Goal: Task Accomplishment & Management: Complete application form

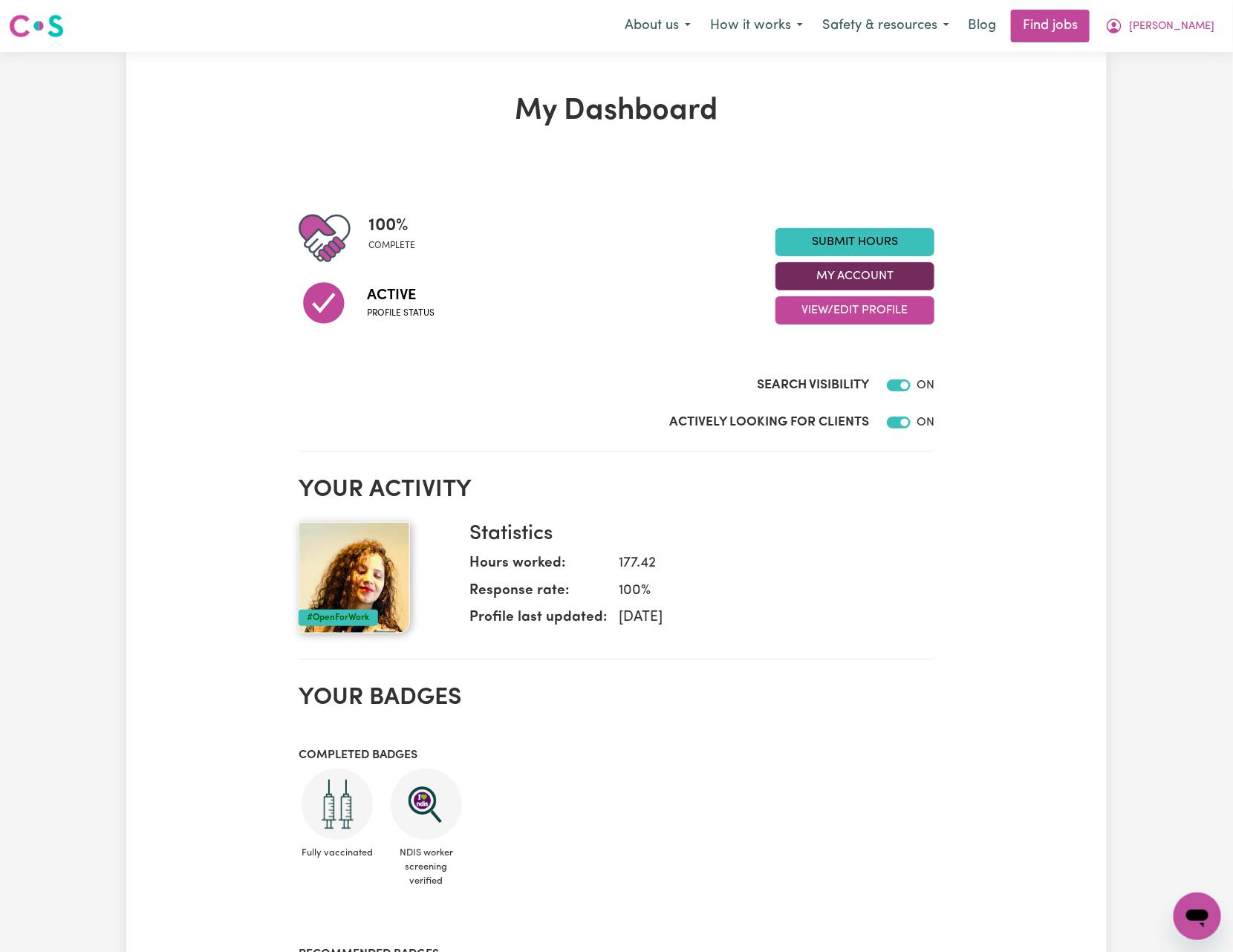
click at [911, 274] on button "My Account" at bounding box center [855, 276] width 159 height 28
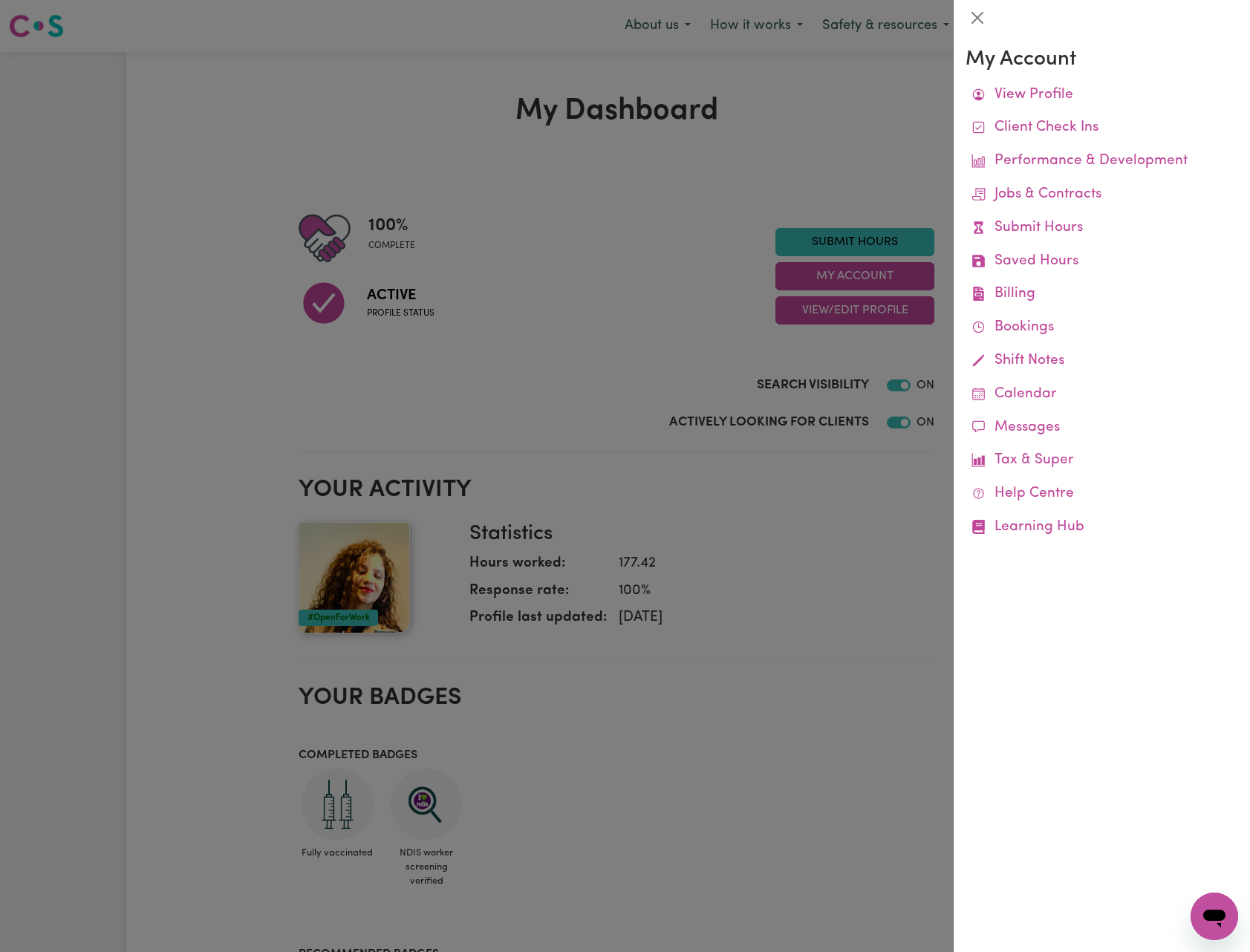
click at [898, 244] on div at bounding box center [625, 476] width 1250 height 952
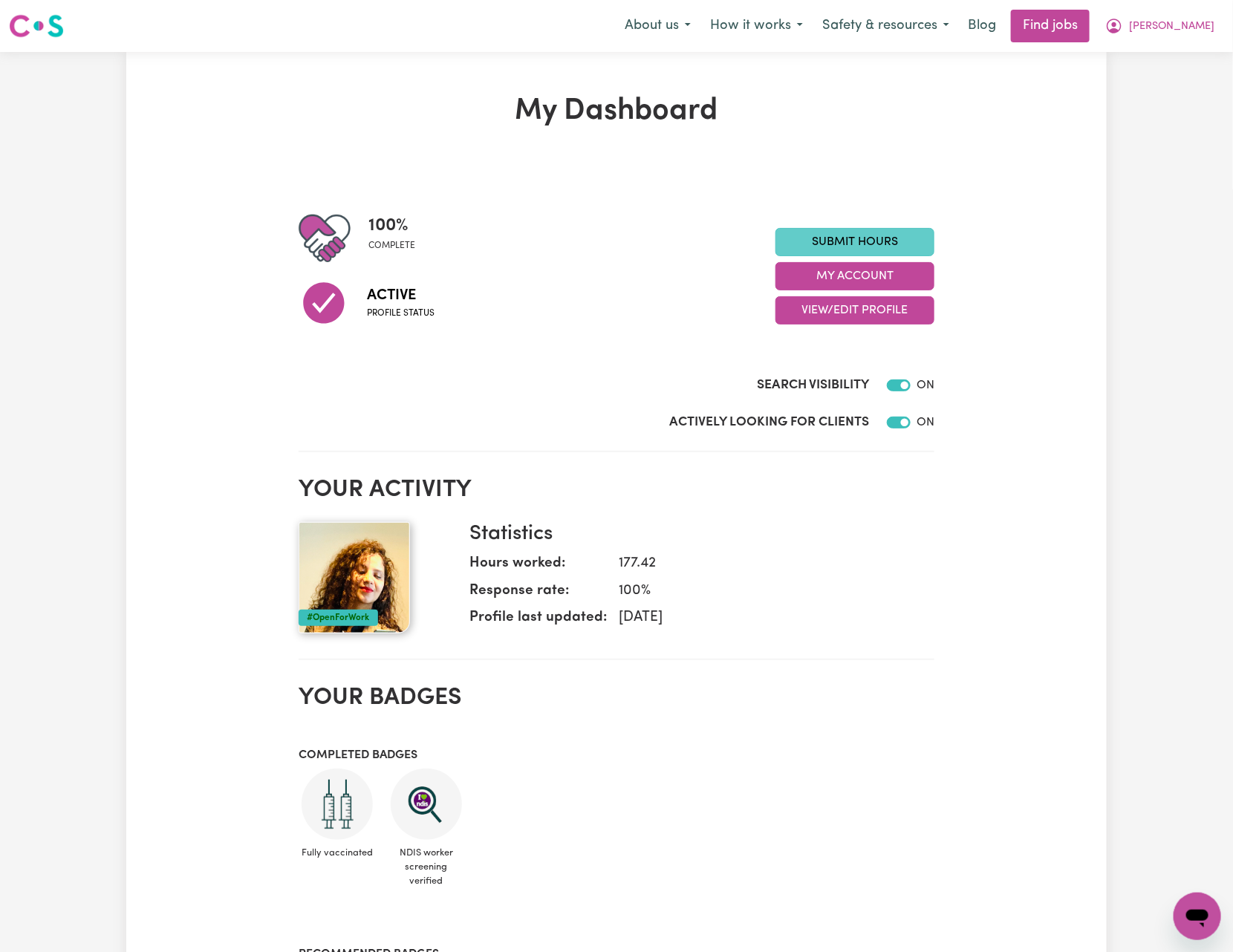
click at [907, 234] on link "Submit Hours" at bounding box center [855, 242] width 159 height 28
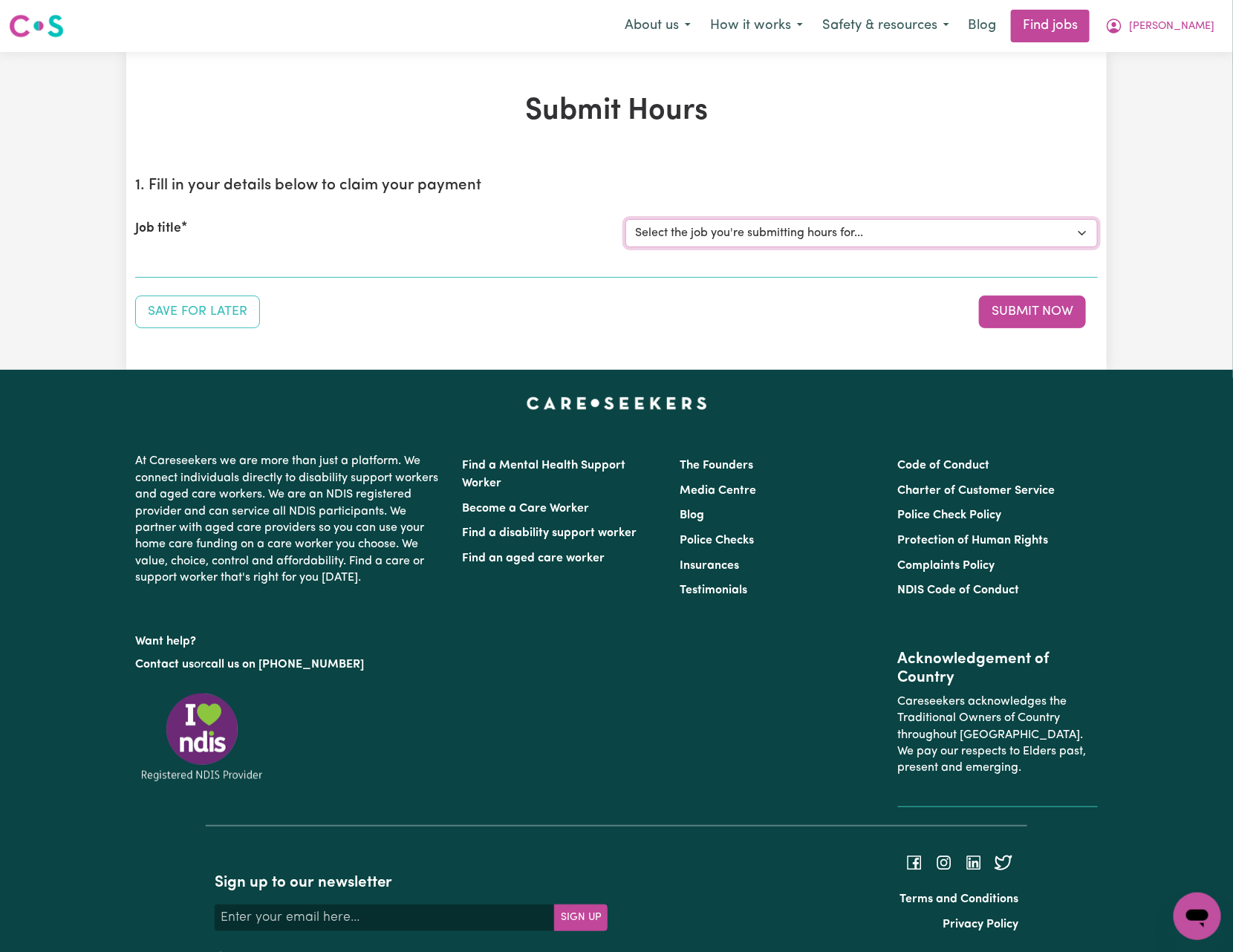
click at [969, 239] on select "Select the job you're submitting hours for... [Sophie Uniting Respite ] Support…" at bounding box center [862, 233] width 472 height 28
select select "14928"
click at [625, 219] on select "Select the job you're submitting hours for... [Sophie Uniting Respite ] Support…" at bounding box center [862, 233] width 472 height 28
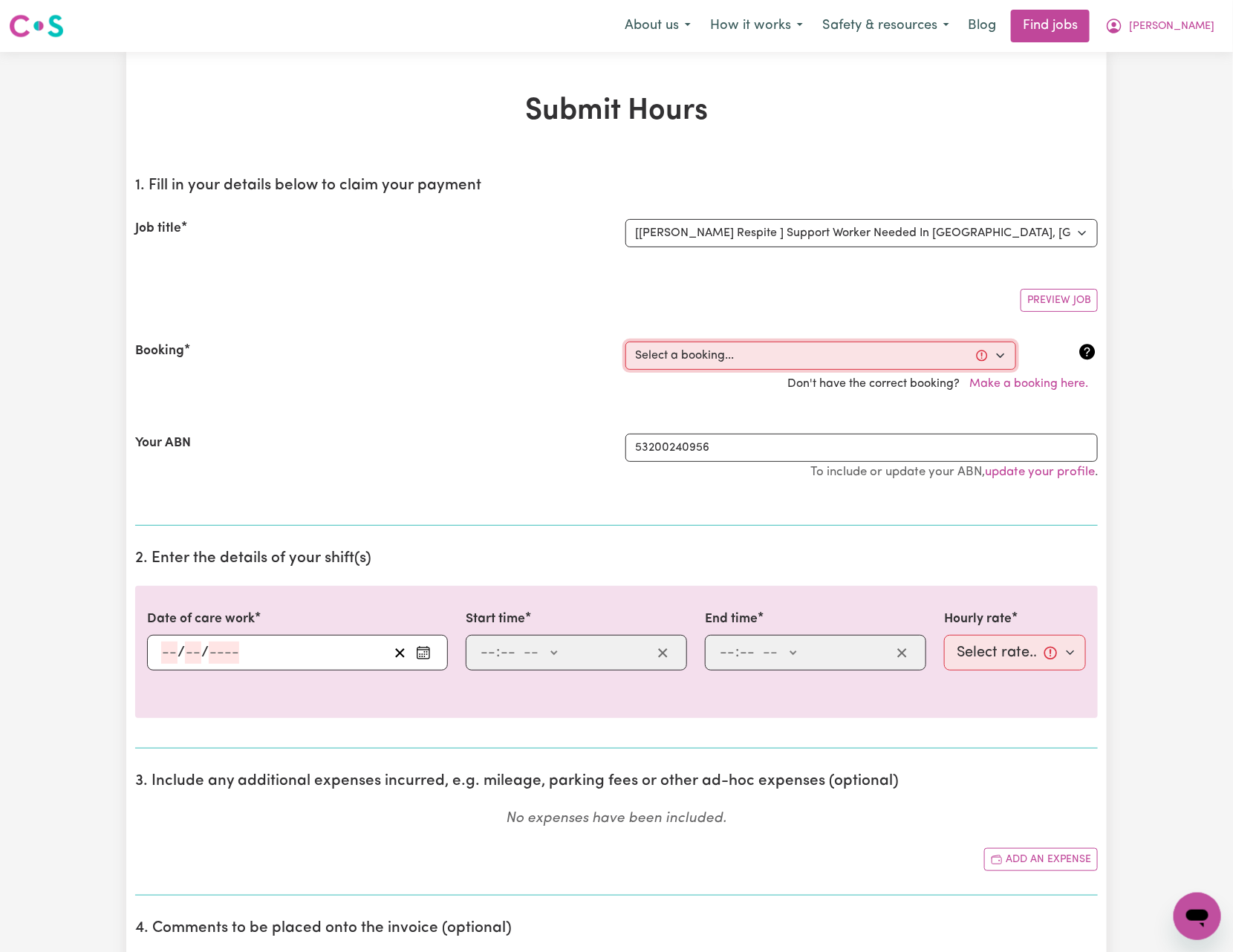
click at [807, 368] on select "Select a booking... [DATE] 10:00pm to 6:00am (ONE-OFF) [DATE] 6:00am to 8:00am …" at bounding box center [820, 356] width 391 height 28
select select "359201"
click at [625, 343] on select "Select a booking... [DATE] 10:00pm to 6:00am (ONE-OFF) [DATE] 6:00am to 8:00am …" at bounding box center [820, 356] width 391 height 28
click at [455, 482] on div "Your ABN" at bounding box center [371, 465] width 490 height 62
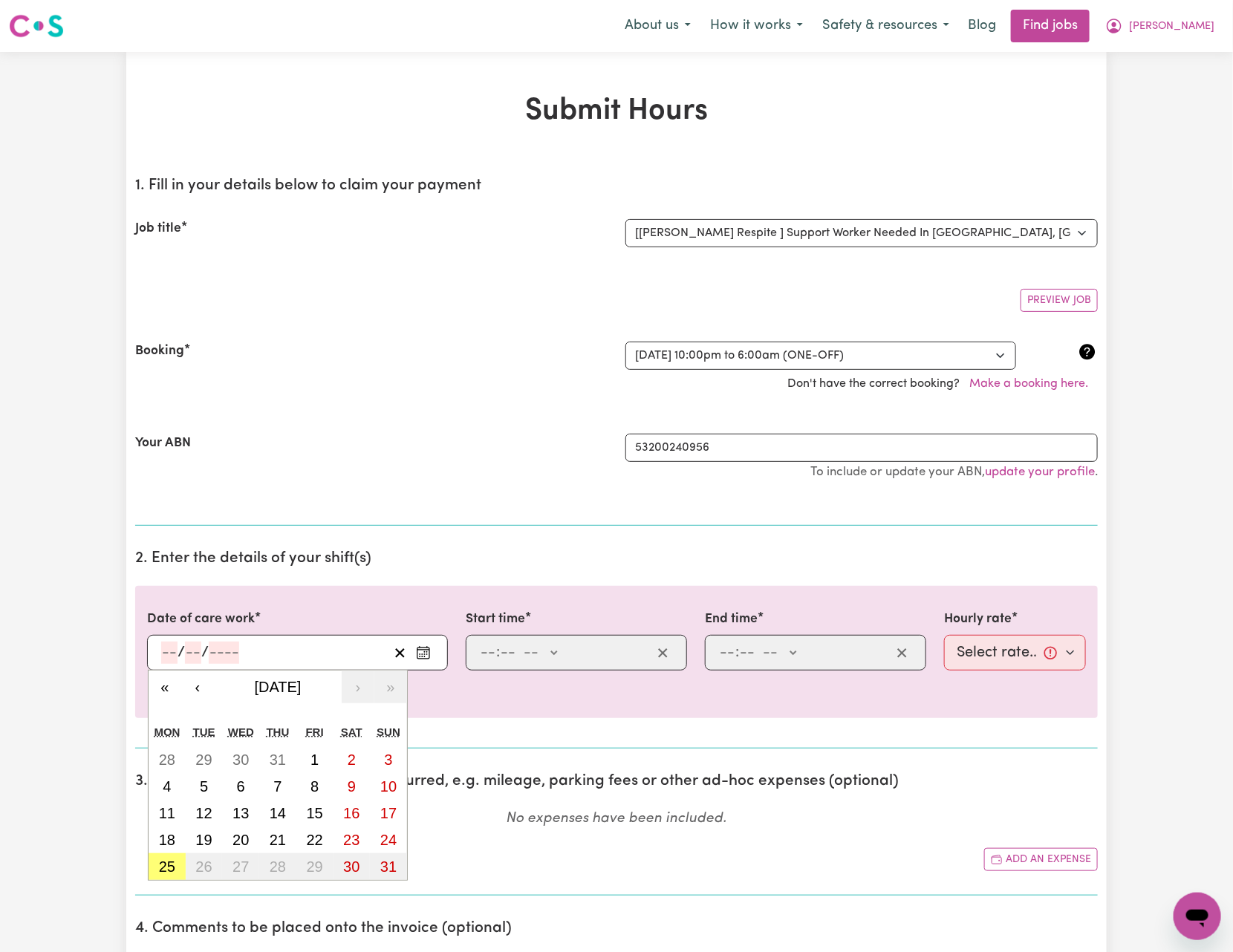
click at [163, 656] on input "number" at bounding box center [170, 652] width 17 height 22
click at [239, 841] on abbr "20" at bounding box center [241, 840] width 17 height 17
type input "[DATE]"
type input "20"
type input "8"
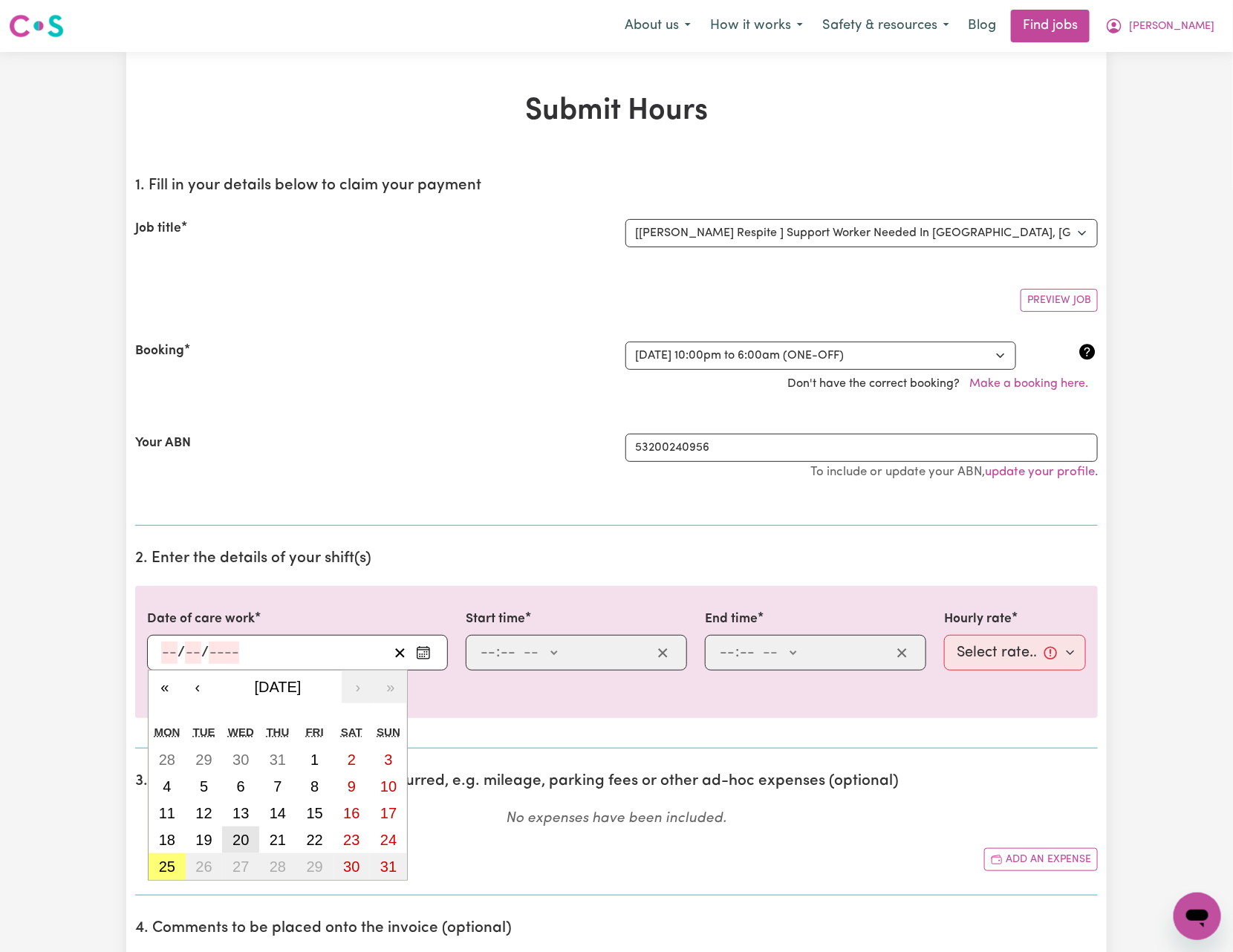
type input "2025"
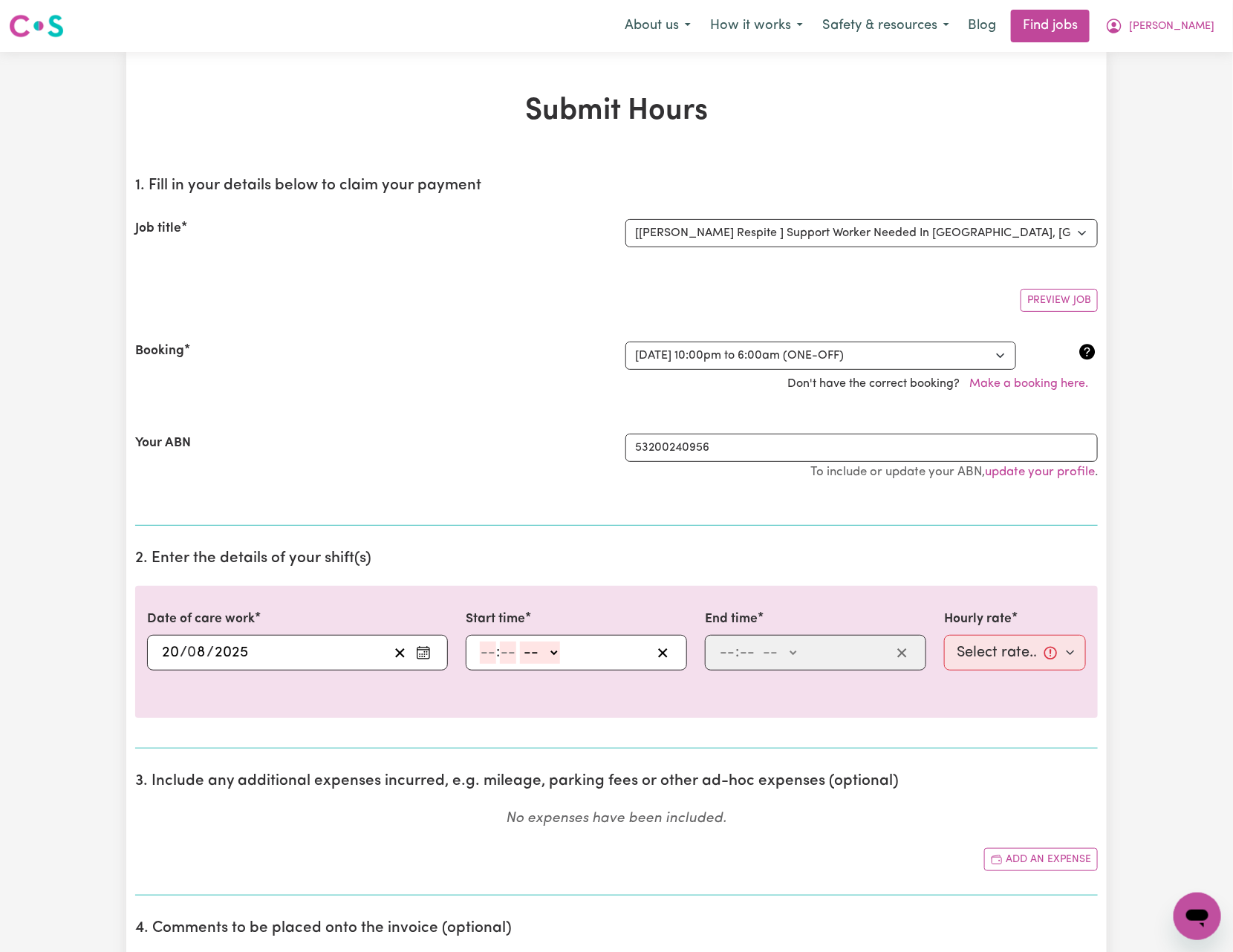
click at [475, 655] on div ": -- AM PM" at bounding box center [576, 652] width 221 height 35
click at [490, 653] on input "number" at bounding box center [488, 652] width 17 height 22
type input "12"
type input "00"
click at [484, 660] on input "12" at bounding box center [487, 652] width 15 height 22
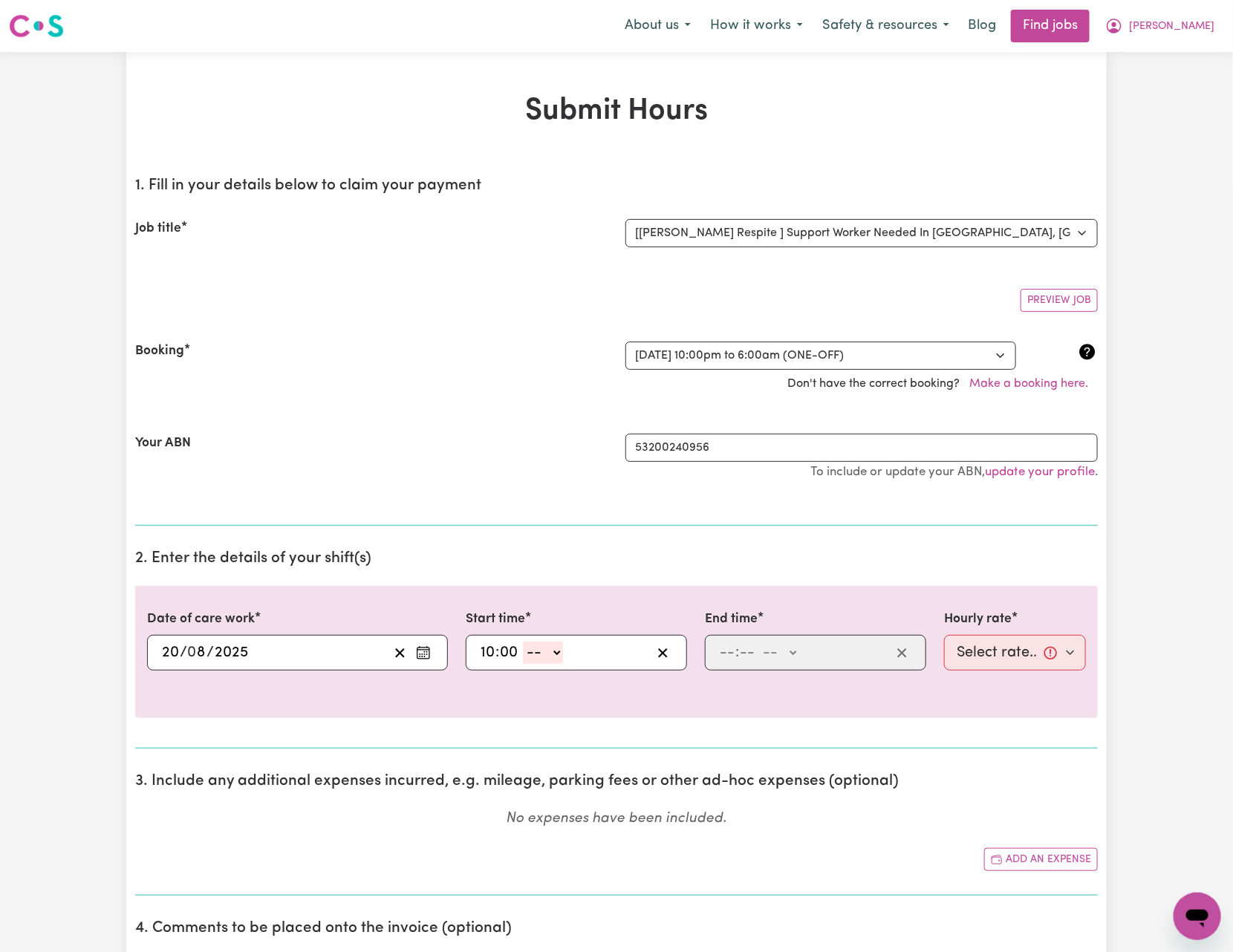
type input "10"
click at [549, 653] on select "-- AM PM" at bounding box center [542, 652] width 40 height 22
select select "pm"
click at [524, 645] on select "-- AM PM" at bounding box center [542, 652] width 40 height 22
type input "22:00"
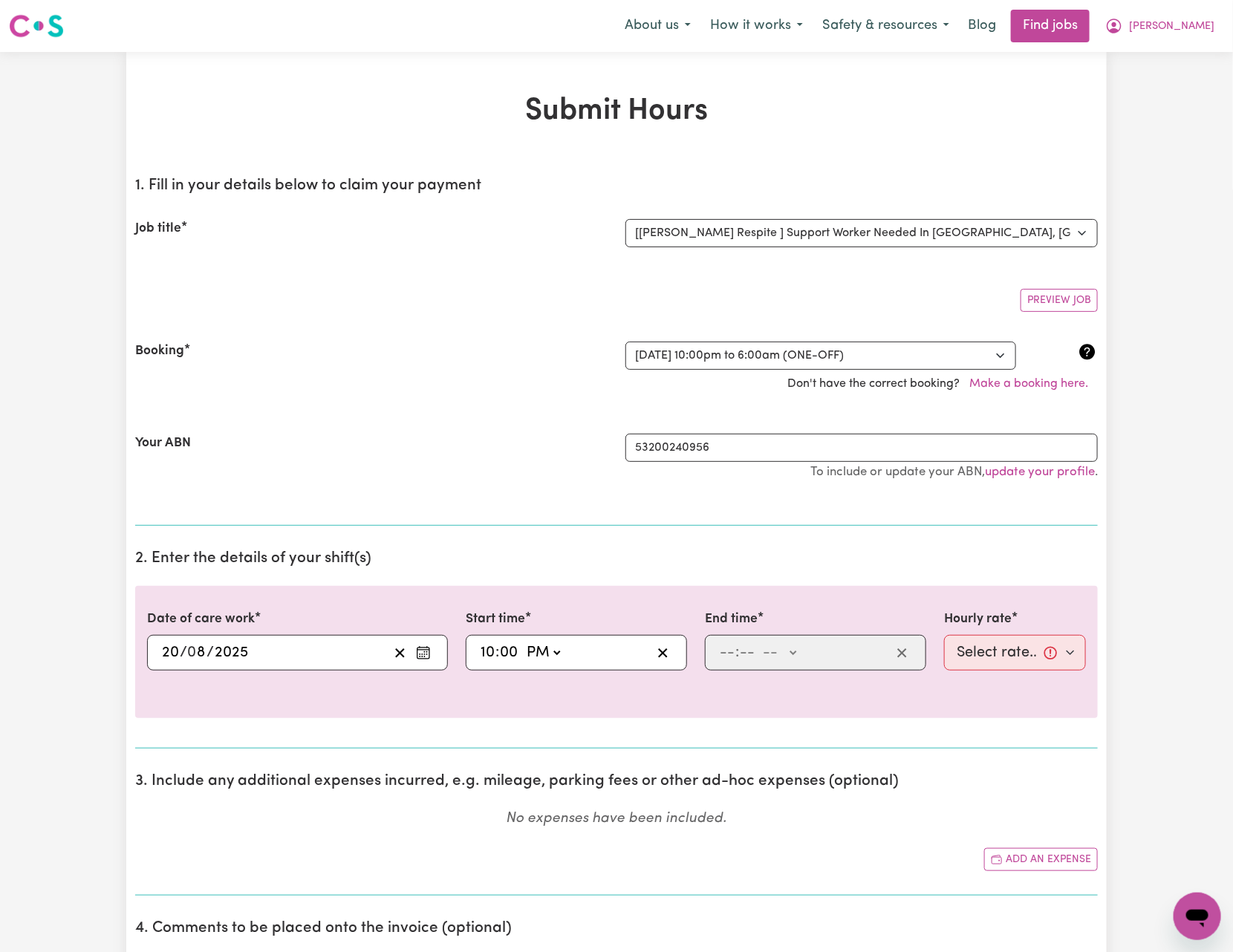
type input "0"
click at [725, 660] on input "number" at bounding box center [727, 652] width 17 height 22
type input "12"
type input "60"
click at [729, 657] on input "12" at bounding box center [726, 652] width 15 height 22
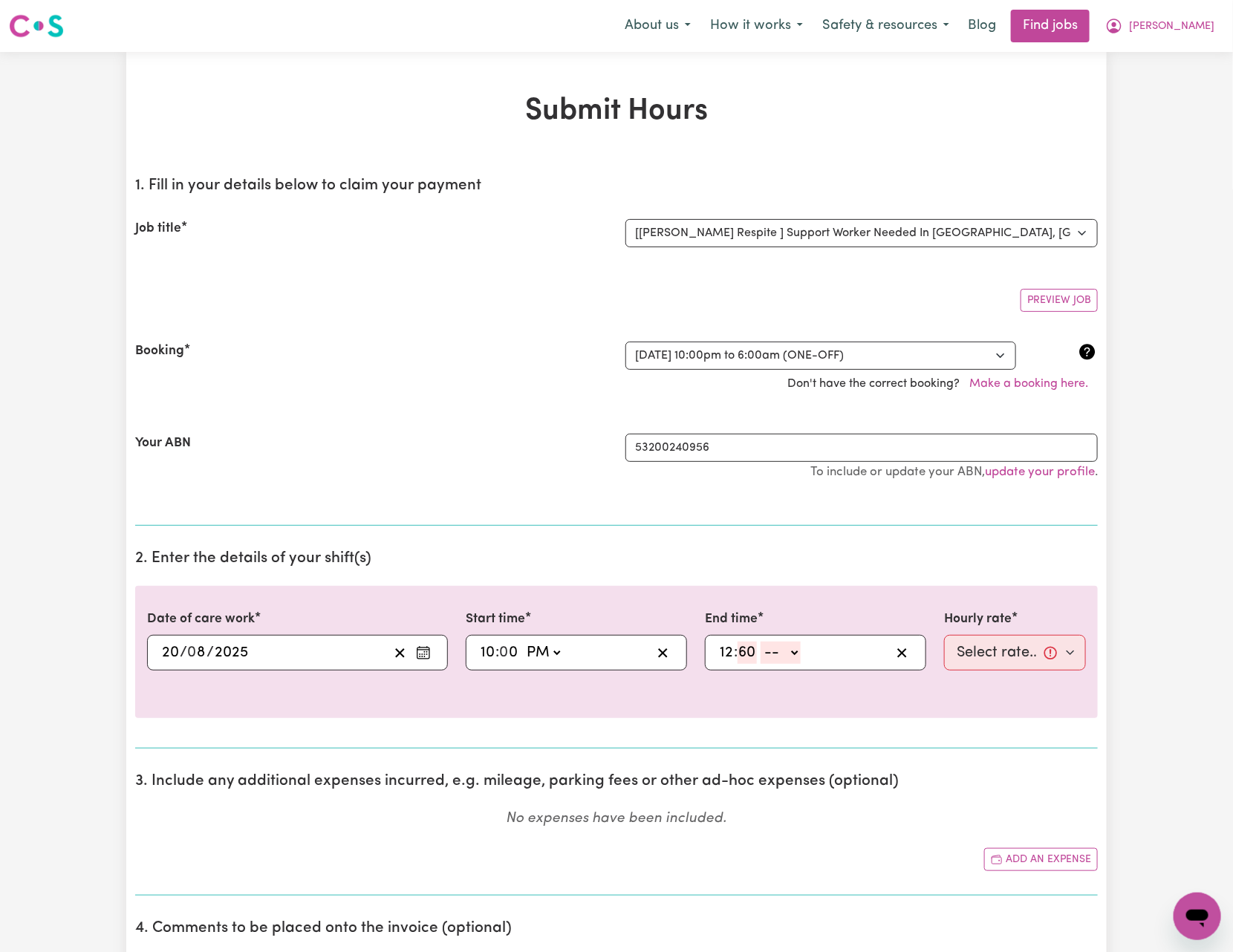
type input "12"
type input "6"
click at [724, 653] on input "12" at bounding box center [726, 652] width 15 height 22
type input "6"
type input "00"
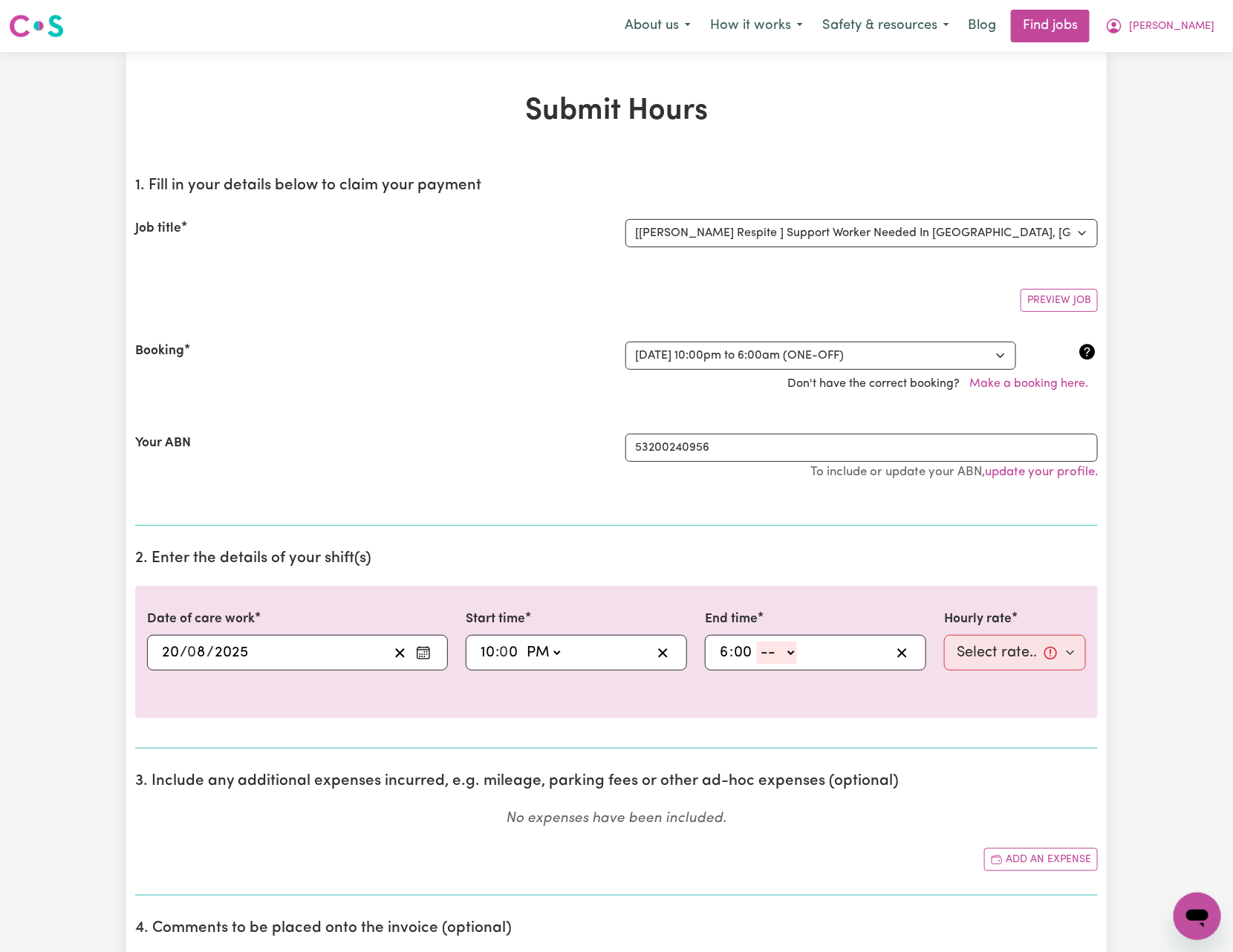
click at [796, 639] on div "6 : 00 -- AM PM" at bounding box center [815, 652] width 221 height 35
click at [785, 651] on select "-- AM PM" at bounding box center [777, 652] width 40 height 22
select select "am"
click at [758, 645] on select "-- AM PM" at bounding box center [777, 652] width 40 height 22
type input "06:00"
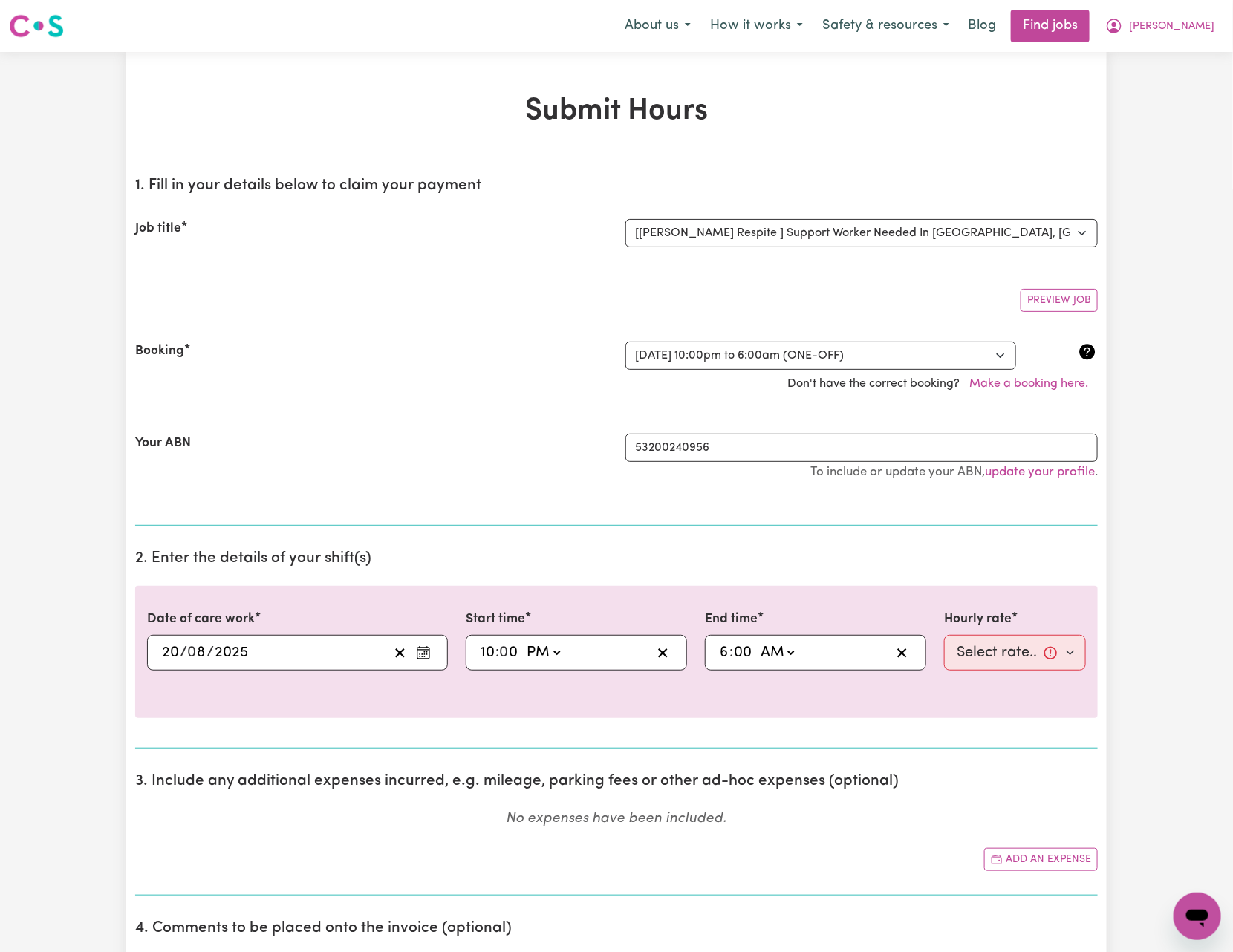
type input "0"
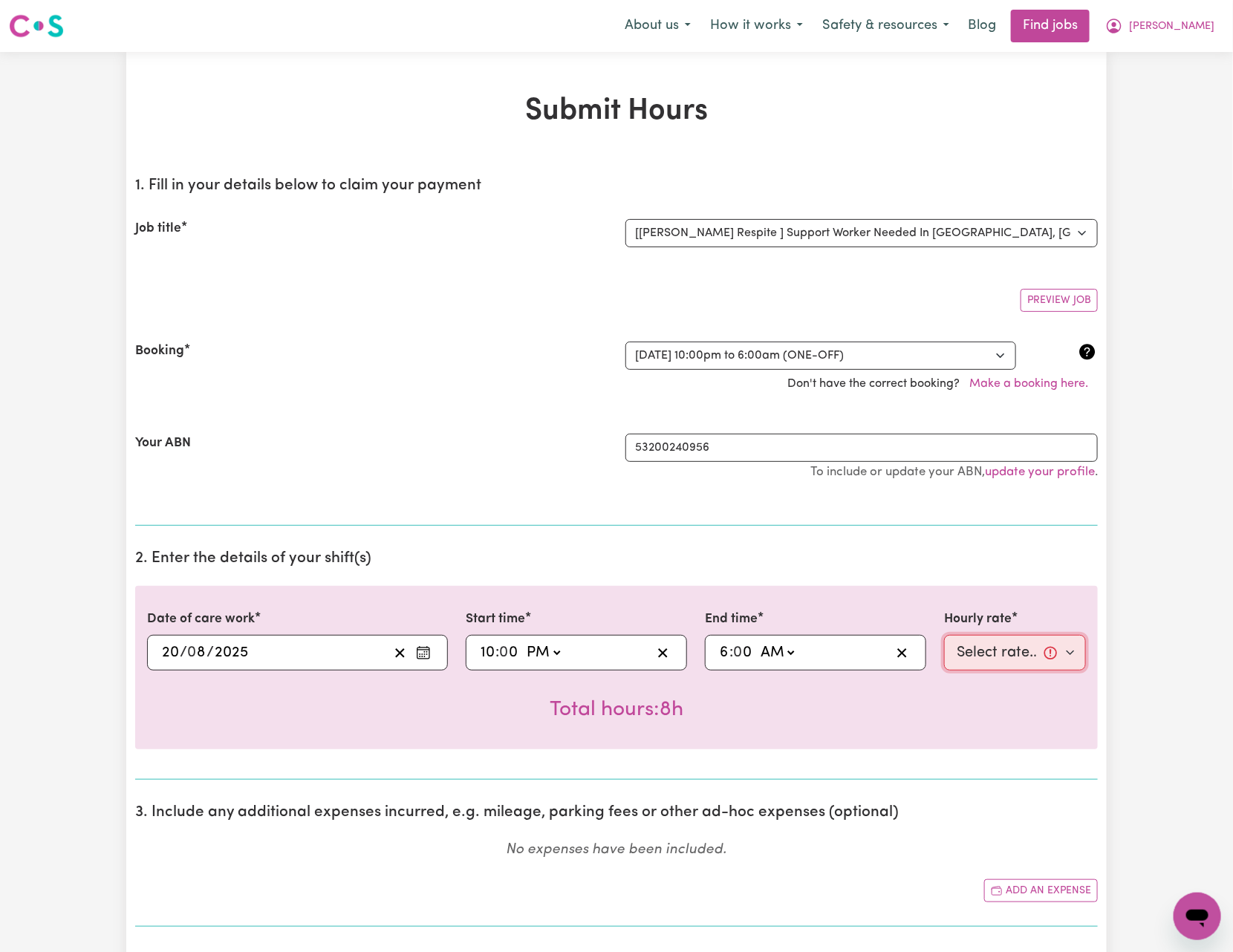
click at [988, 649] on select "Select rate... $43.00 (Weekday) $46.00 (Evening Care)" at bounding box center [1015, 652] width 142 height 35
click at [944, 638] on select "Select rate... $43.00 (Weekday) $46.00 (Evening Care)" at bounding box center [1015, 652] width 142 height 35
click at [1023, 651] on select "Select rate... $43.00 (Weekday) $46.00 (Evening Care)" at bounding box center [1015, 652] width 142 height 35
select select "46-EveningCare"
click at [944, 638] on select "Select rate... $43.00 (Weekday) $46.00 (Evening Care)" at bounding box center [1015, 652] width 142 height 35
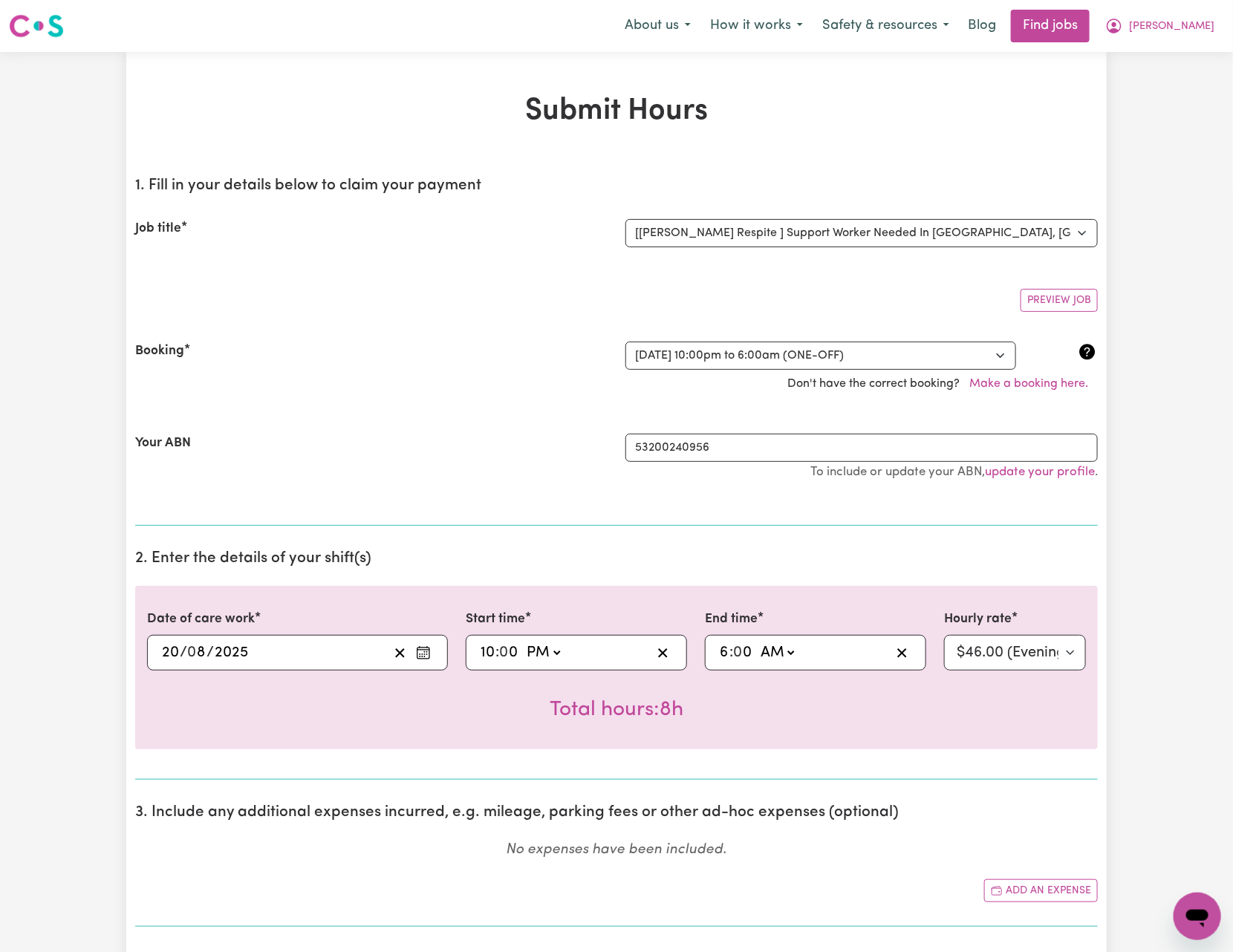
click at [864, 738] on div "Date of care work [DATE] 20 / 0 8 / 2025 « ‹ [DATE] › » Mon Tue Wed Thu Fri Sat…" at bounding box center [616, 667] width 962 height 163
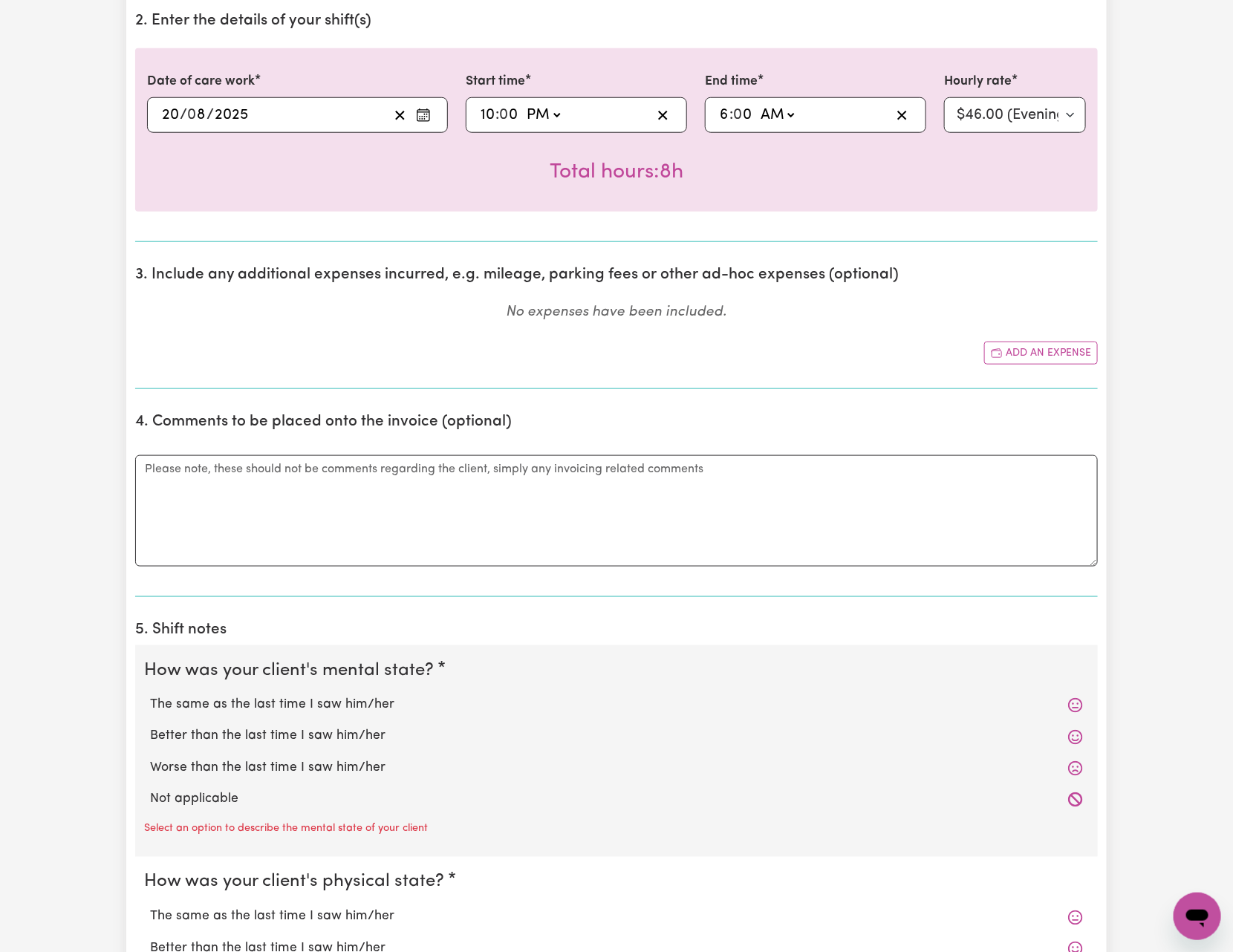
scroll to position [557, 0]
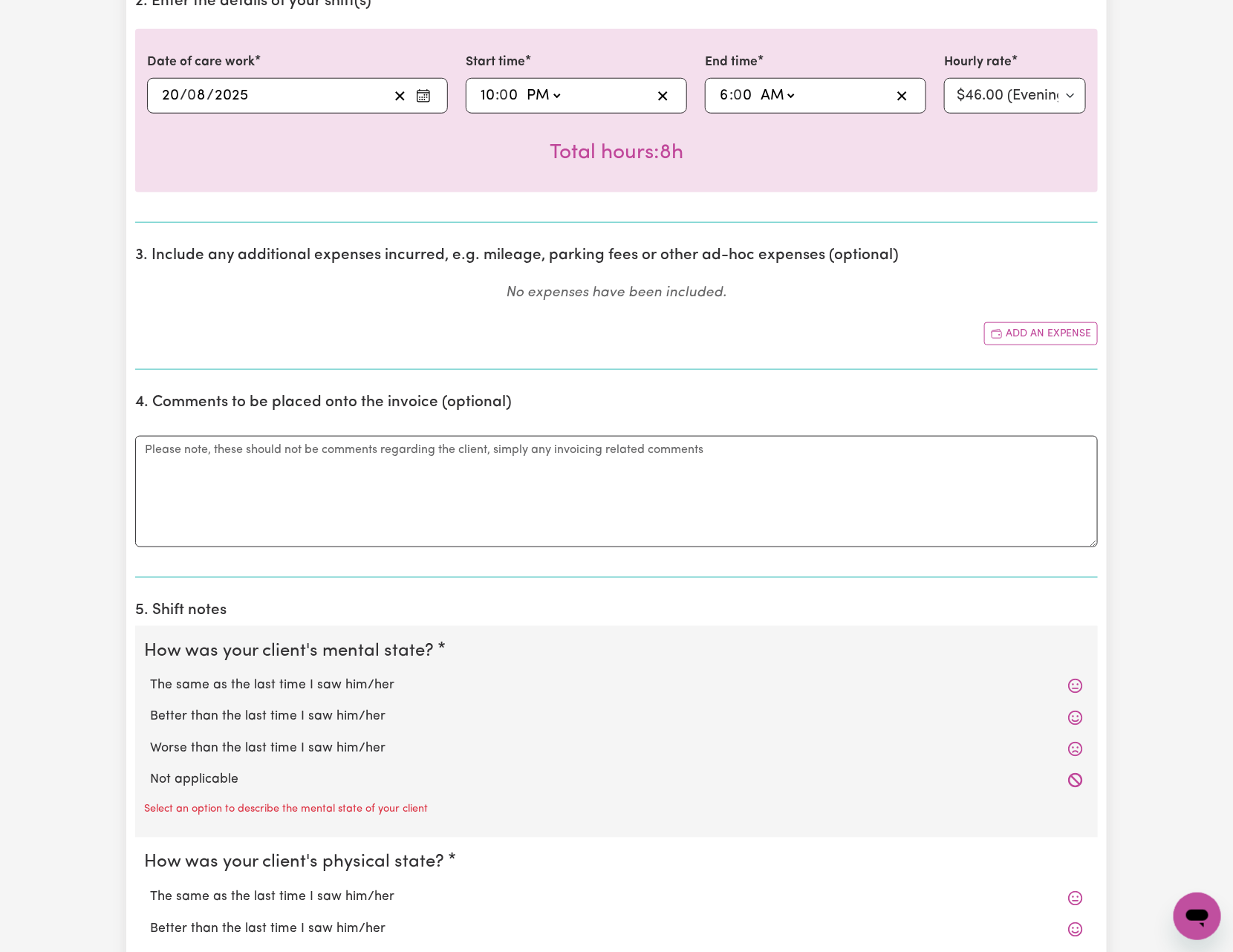
click at [312, 696] on label "The same as the last time I saw him/her" at bounding box center [616, 686] width 932 height 20
click at [150, 677] on input "The same as the last time I saw him/her" at bounding box center [149, 676] width 1 height 1
radio input "true"
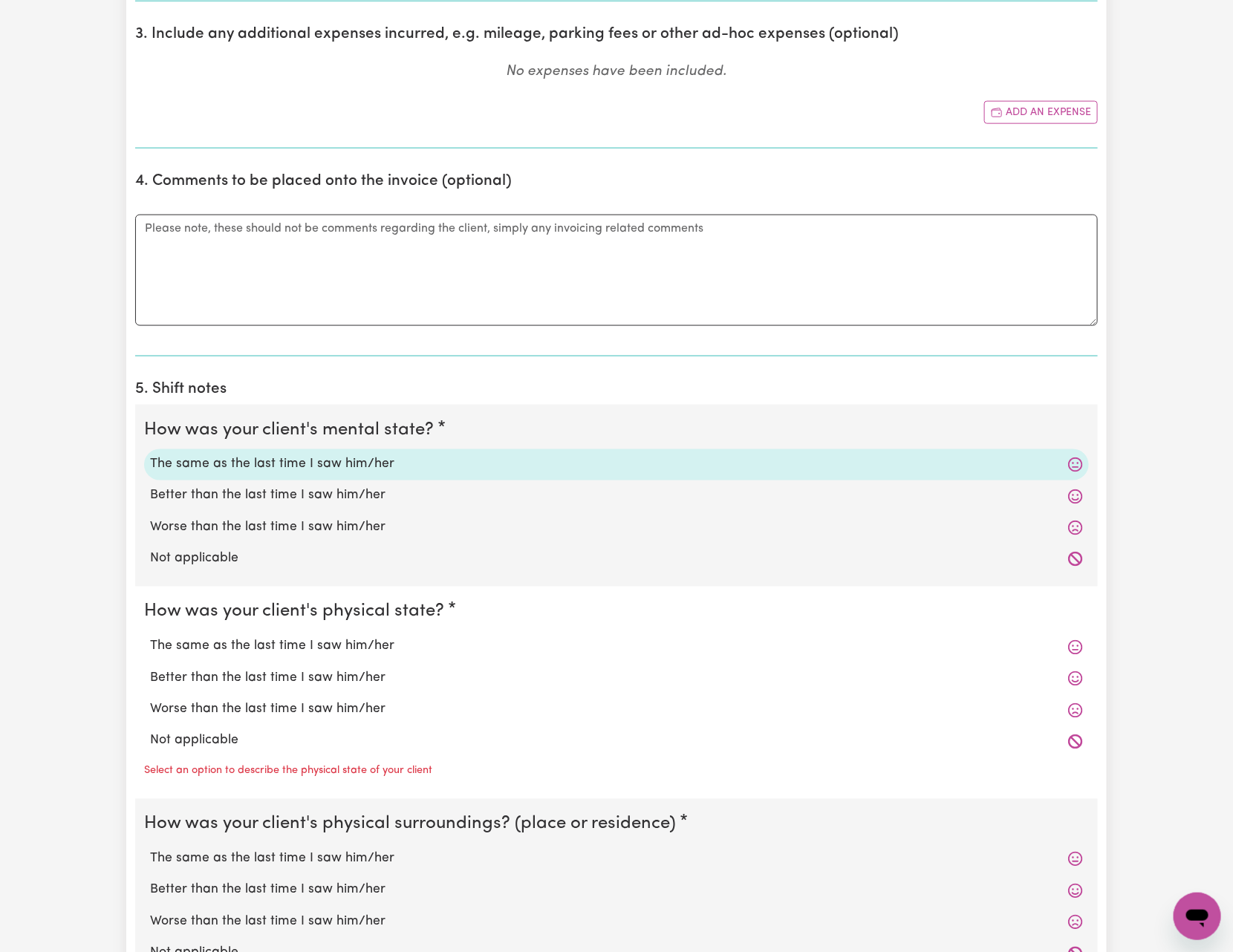
scroll to position [891, 0]
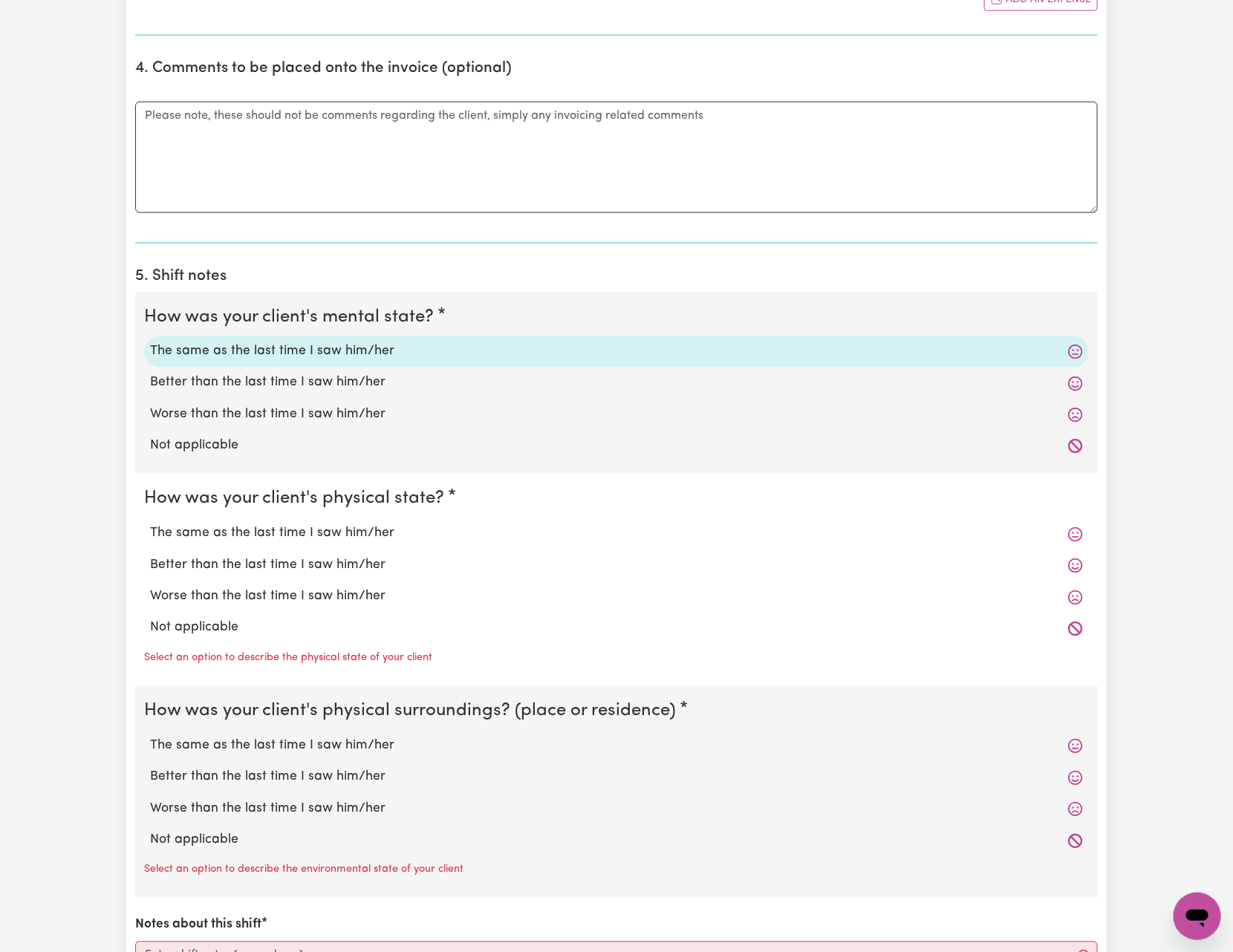
click at [372, 539] on label "The same as the last time I saw him/her" at bounding box center [616, 534] width 932 height 20
click at [150, 525] on input "The same as the last time I saw him/her" at bounding box center [149, 524] width 1 height 1
radio input "true"
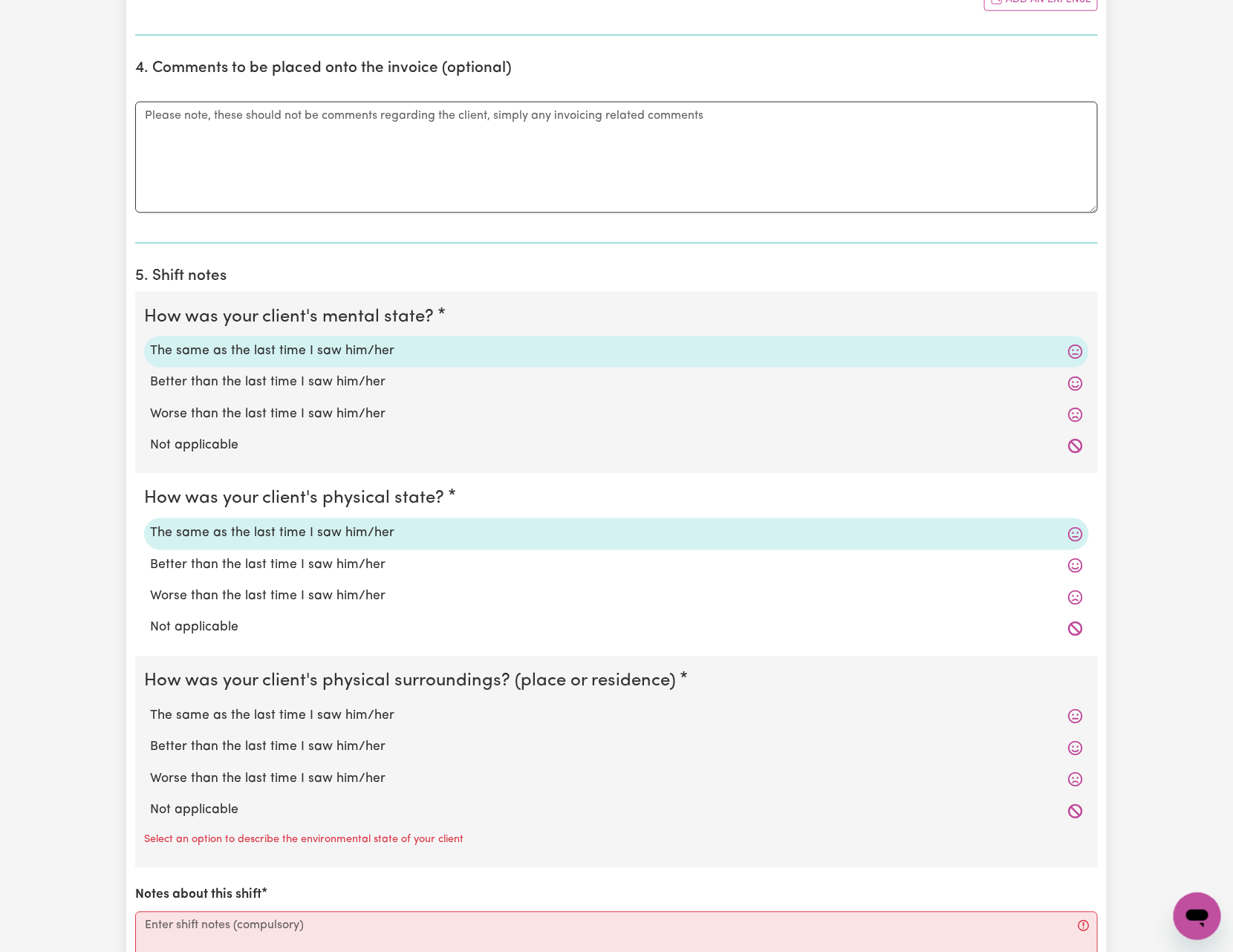
click at [381, 714] on label "The same as the last time I saw him/her" at bounding box center [616, 716] width 932 height 20
click at [150, 707] on input "The same as the last time I saw him/her" at bounding box center [149, 707] width 1 height 1
radio input "true"
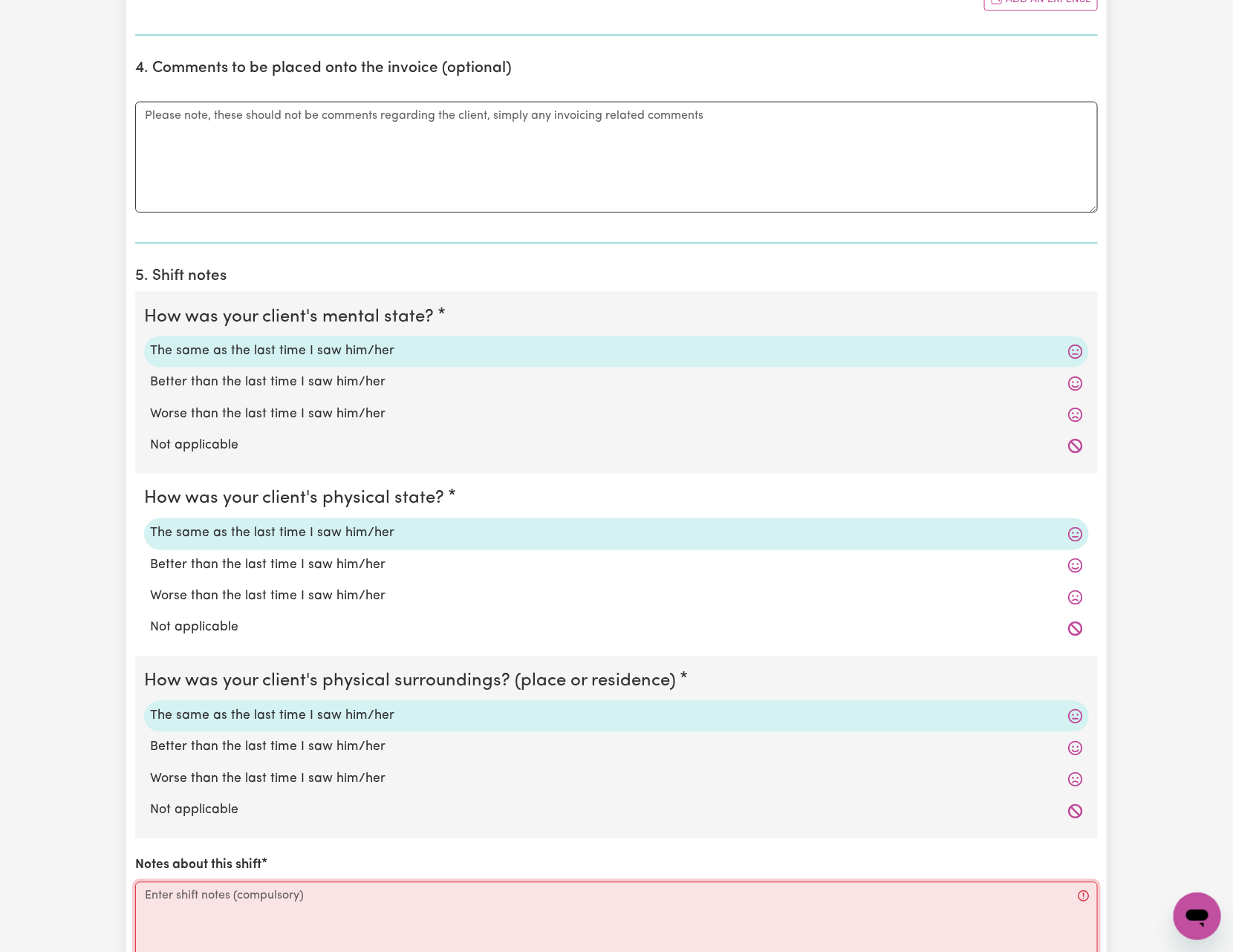
click at [322, 907] on textarea "Notes about this shift" at bounding box center [616, 937] width 962 height 111
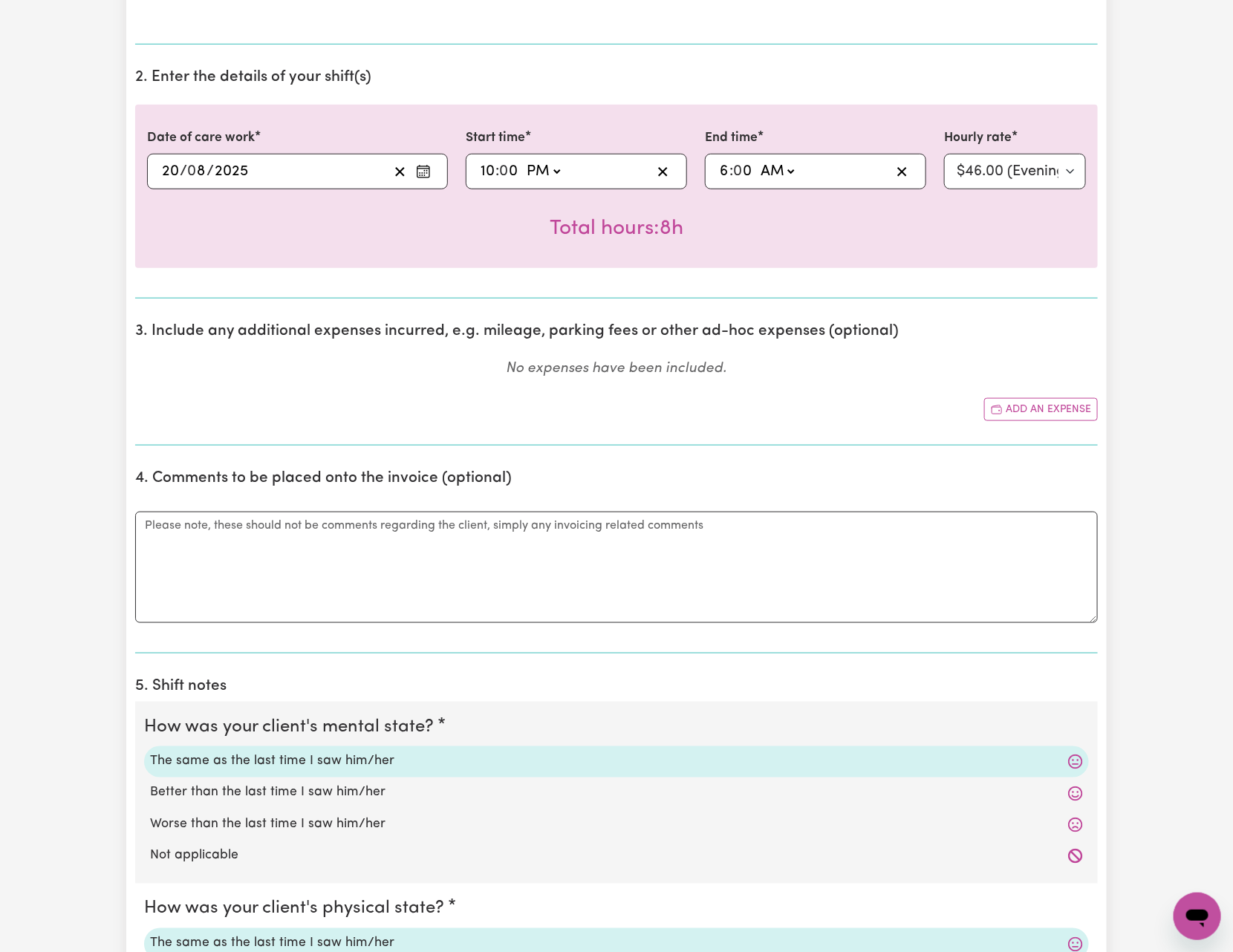
scroll to position [334, 0]
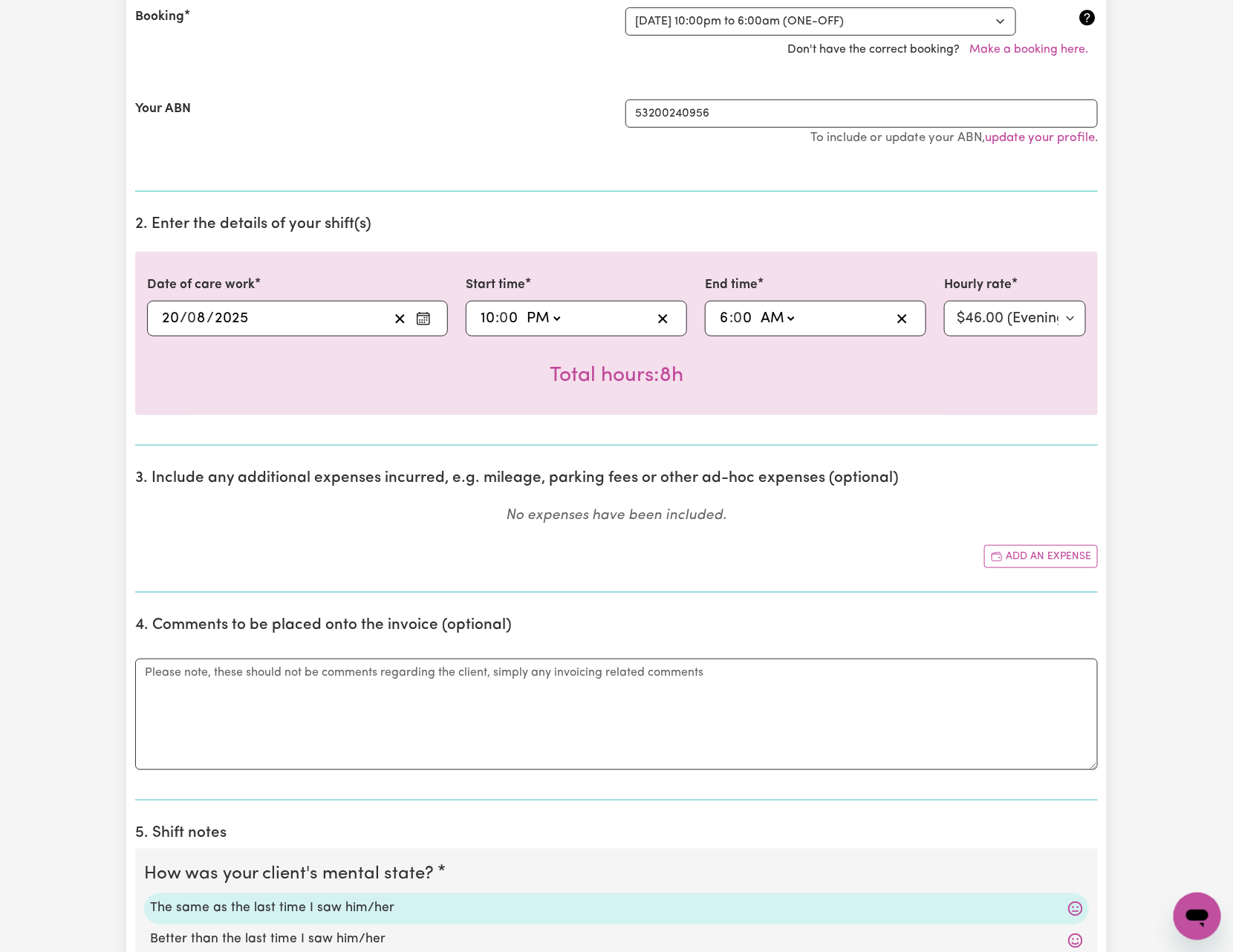
type textarea "good shift"
click at [1054, 329] on select "Select rate... $43.00 (Weekday) $46.00 (Evening Care)" at bounding box center [1015, 318] width 142 height 35
click at [1168, 217] on div "Submit Hours 1. Fill in your details below to claim your payment Job title Sele…" at bounding box center [616, 715] width 1233 height 1994
click at [1045, 323] on select "Select rate... $43.00 (Weekday) $46.00 (Evening Care)" at bounding box center [1015, 318] width 142 height 35
click at [944, 304] on select "Select rate... $43.00 (Weekday) $46.00 (Evening Care)" at bounding box center [1015, 318] width 142 height 35
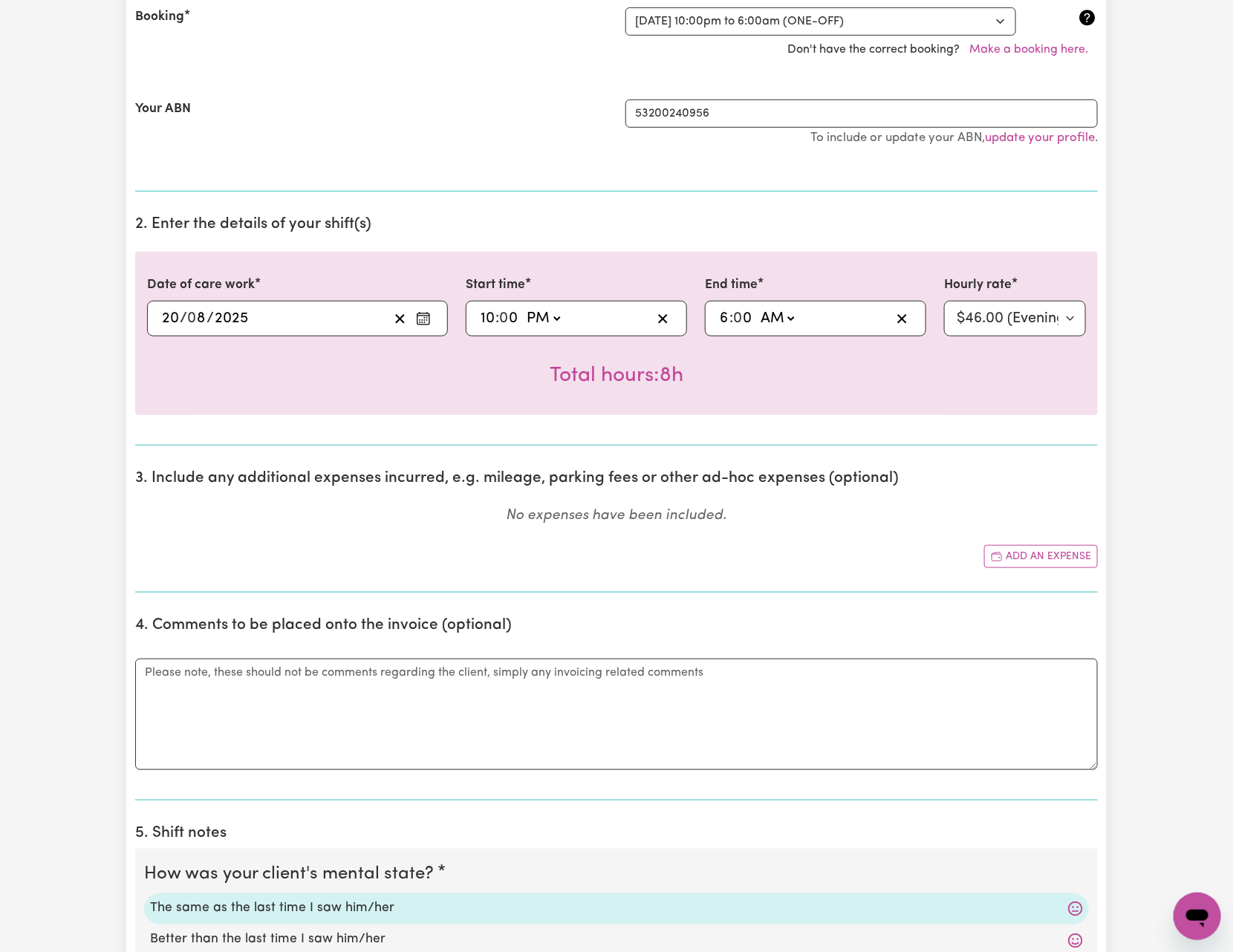
click at [1172, 357] on div "Submit Hours 1. Fill in your details below to claim your payment Job title Sele…" at bounding box center [616, 715] width 1233 height 1994
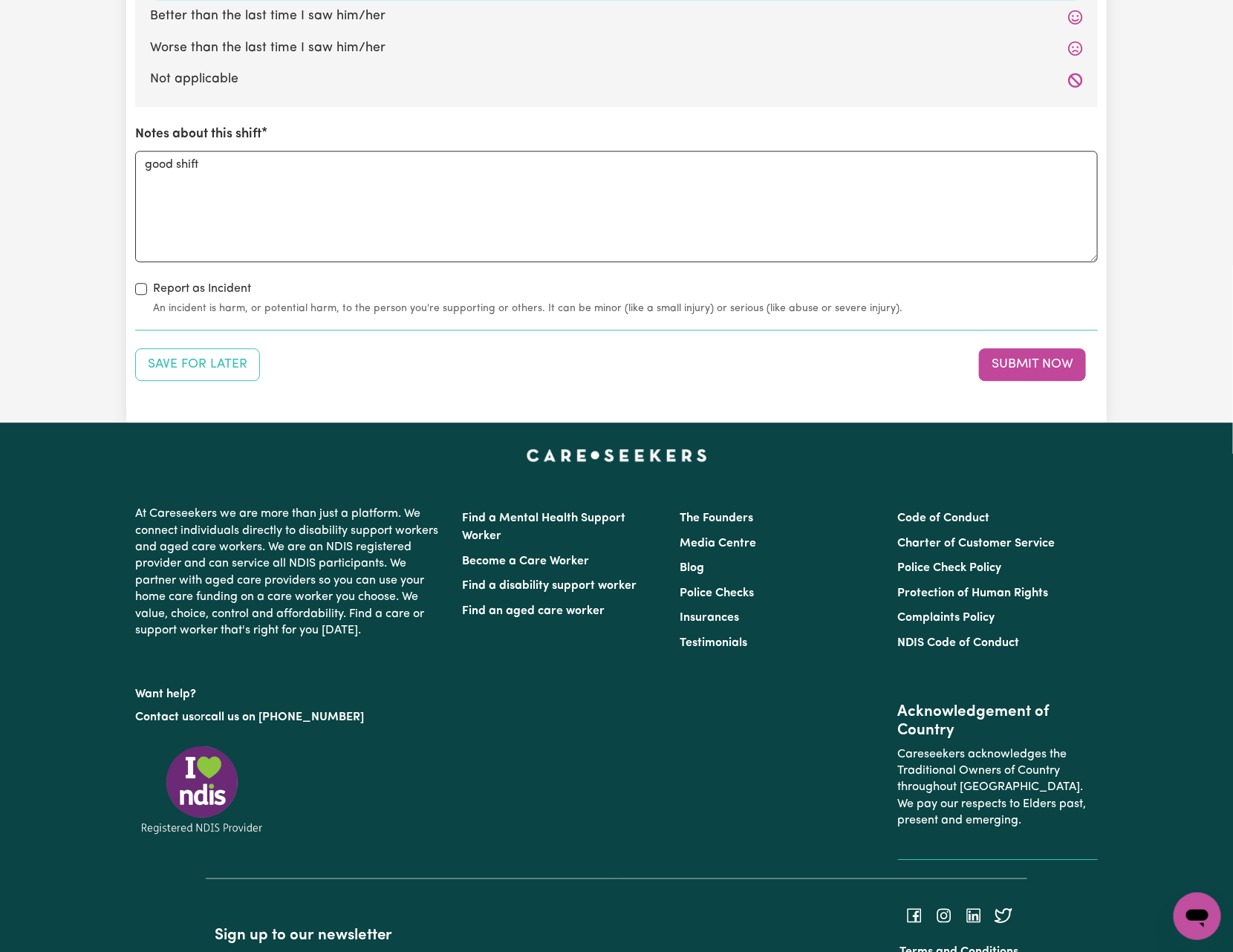
scroll to position [1749, 0]
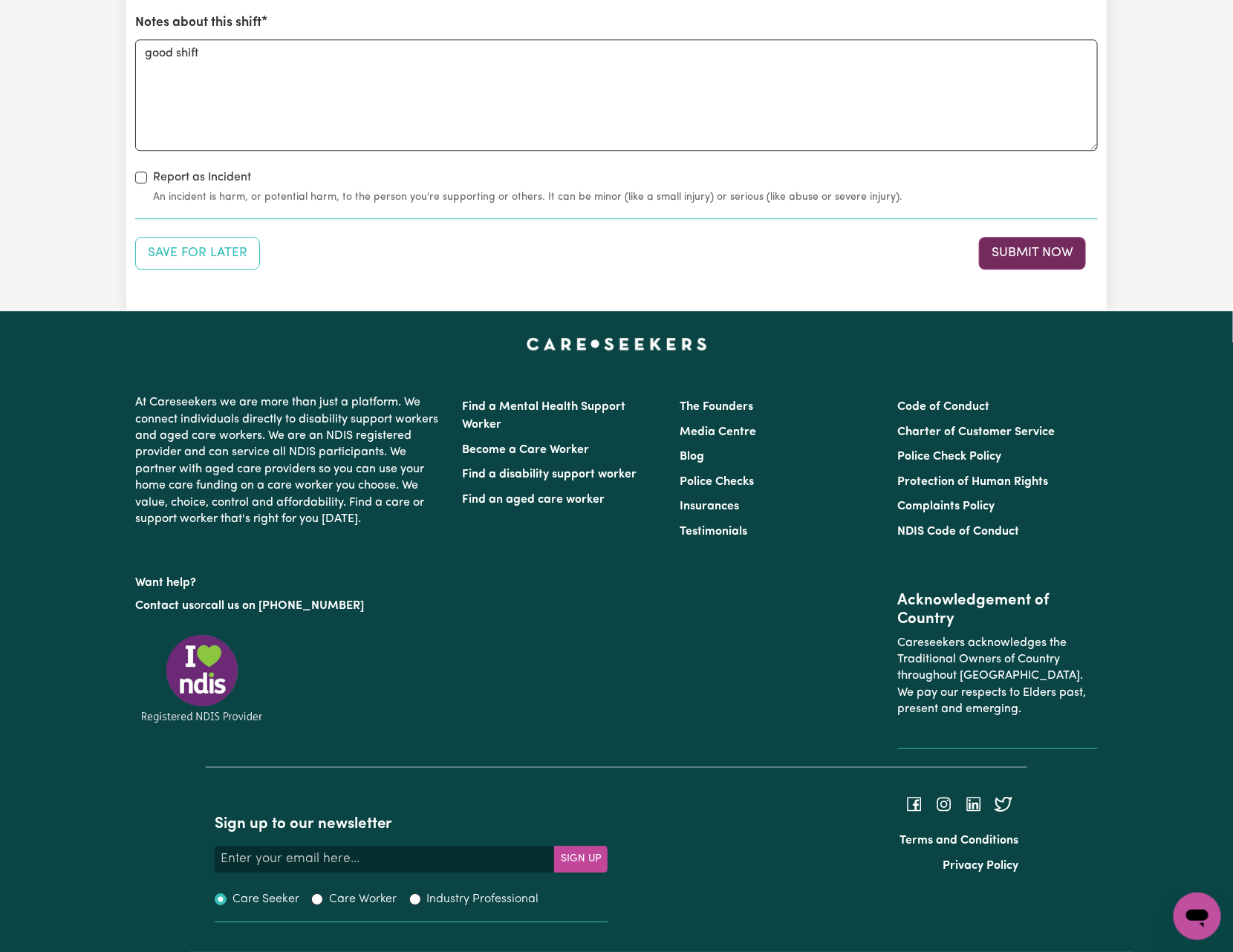
click at [1003, 243] on button "Submit Now" at bounding box center [1032, 253] width 107 height 33
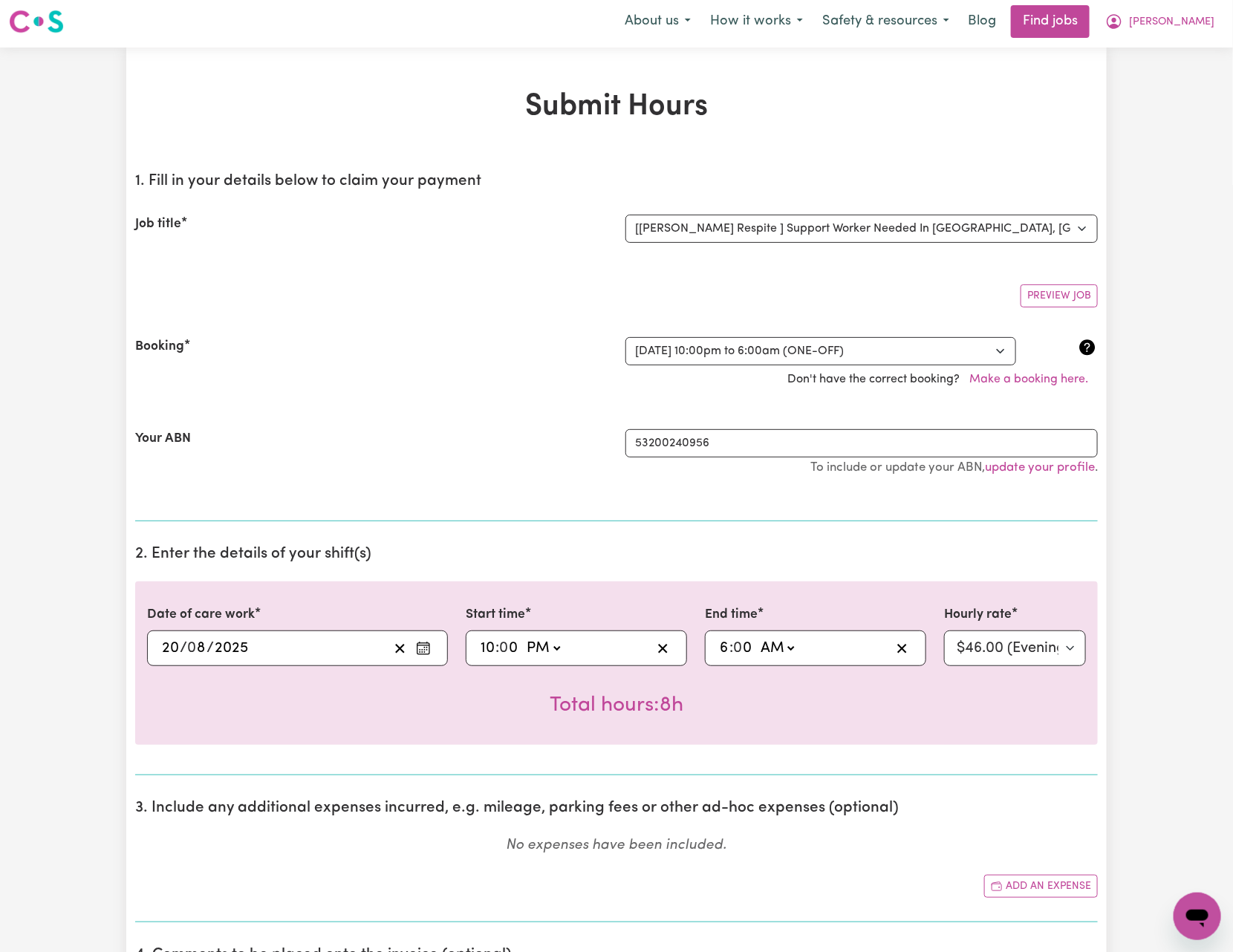
scroll to position [0, 0]
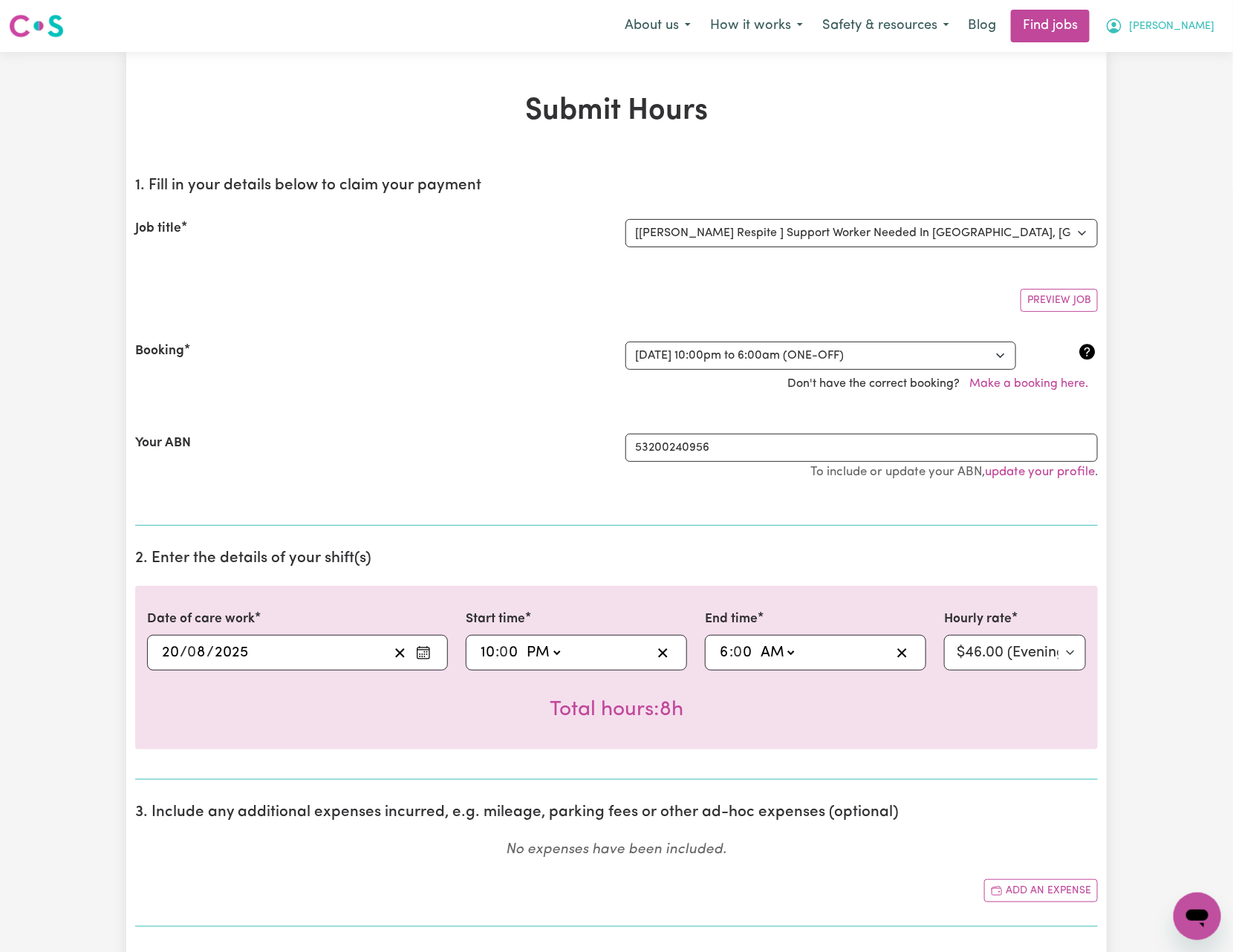
click at [1204, 21] on span "[PERSON_NAME]" at bounding box center [1170, 27] width 85 height 17
click at [1195, 104] on link "Logout" at bounding box center [1165, 114] width 118 height 28
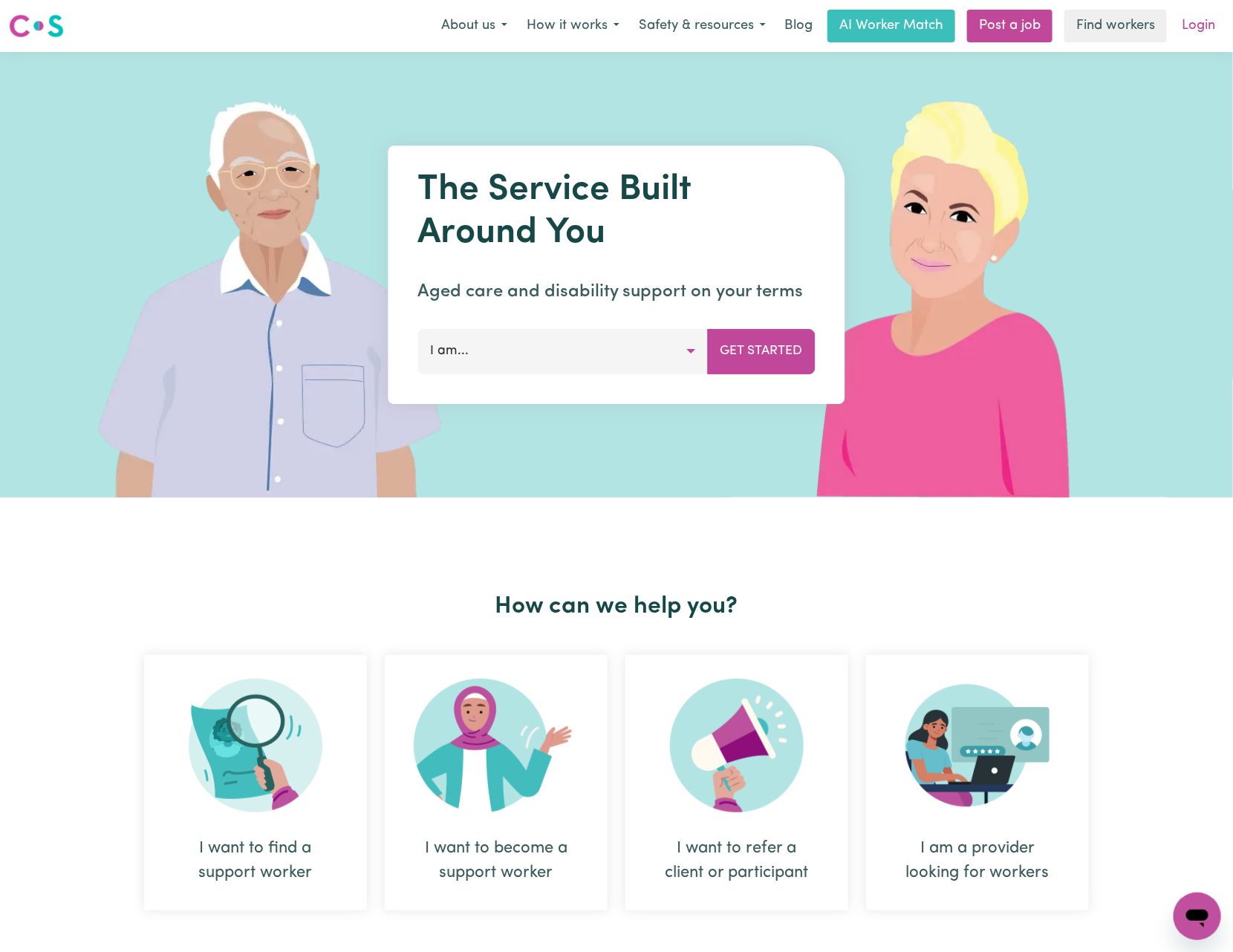
click at [1206, 20] on link "Login" at bounding box center [1198, 25] width 51 height 33
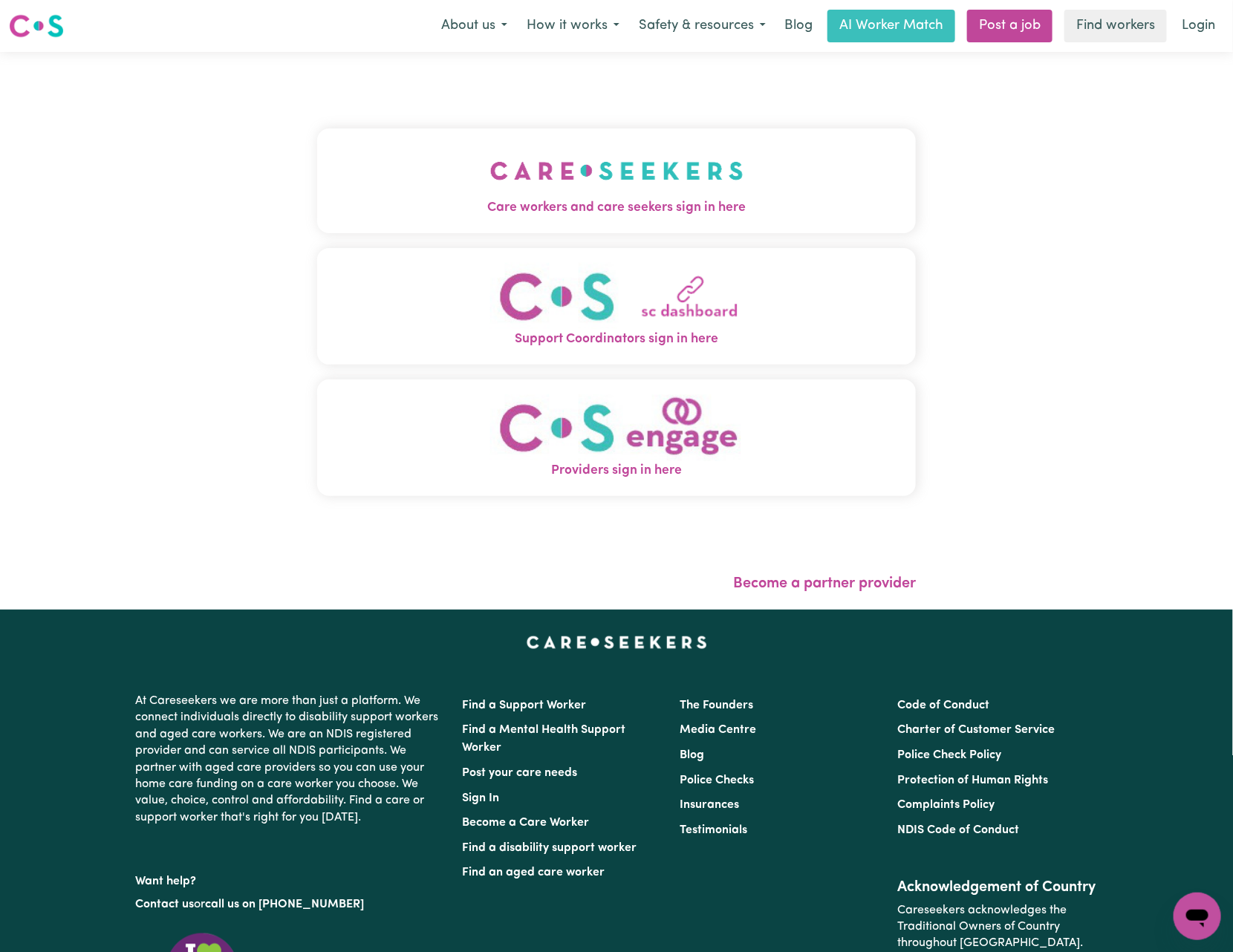
click at [658, 175] on img "Care workers and care seekers sign in here" at bounding box center [616, 171] width 253 height 55
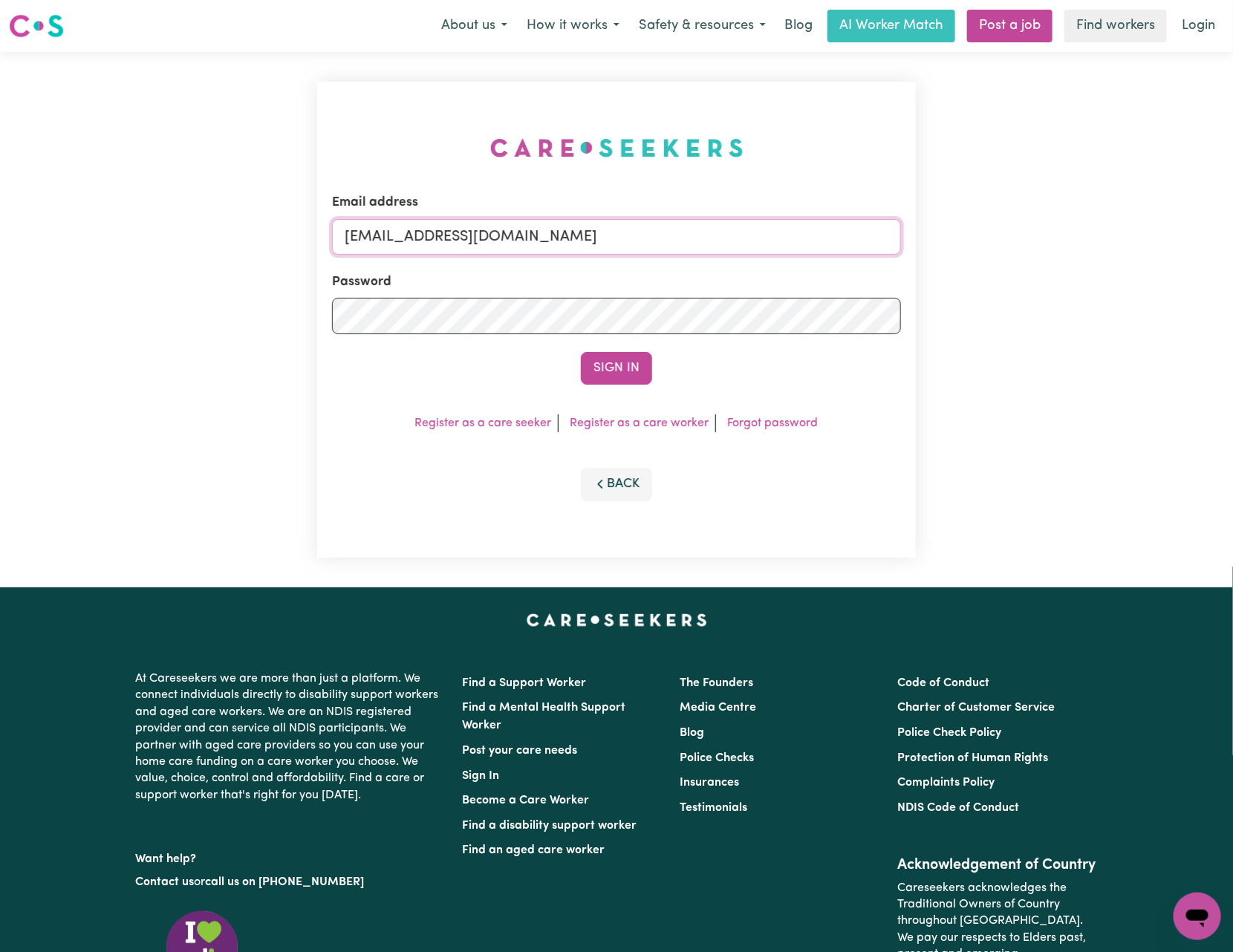
drag, startPoint x: 427, startPoint y: 231, endPoint x: 928, endPoint y: 232, distance: 501.0
click at [928, 232] on div "Email address [EMAIL_ADDRESS][DOMAIN_NAME] Password Sign In Register as a care …" at bounding box center [616, 320] width 1233 height 536
paste input "JanusanBaltazarYS"
type input "[EMAIL_ADDRESS][DOMAIN_NAME]"
click at [581, 352] on button "Sign In" at bounding box center [616, 368] width 71 height 33
